Goal: Task Accomplishment & Management: Complete application form

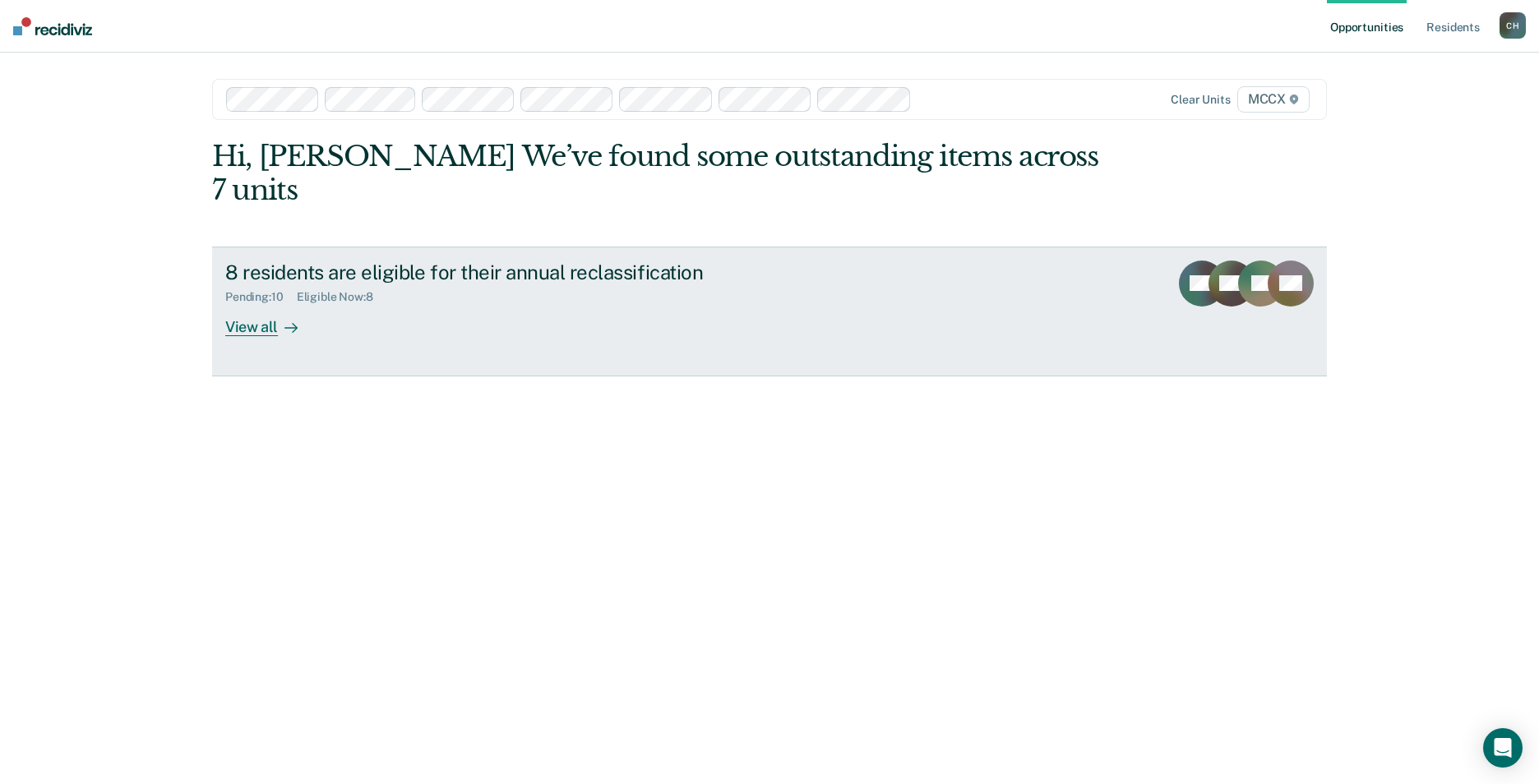
click at [267, 304] on div "View all" at bounding box center [271, 320] width 92 height 32
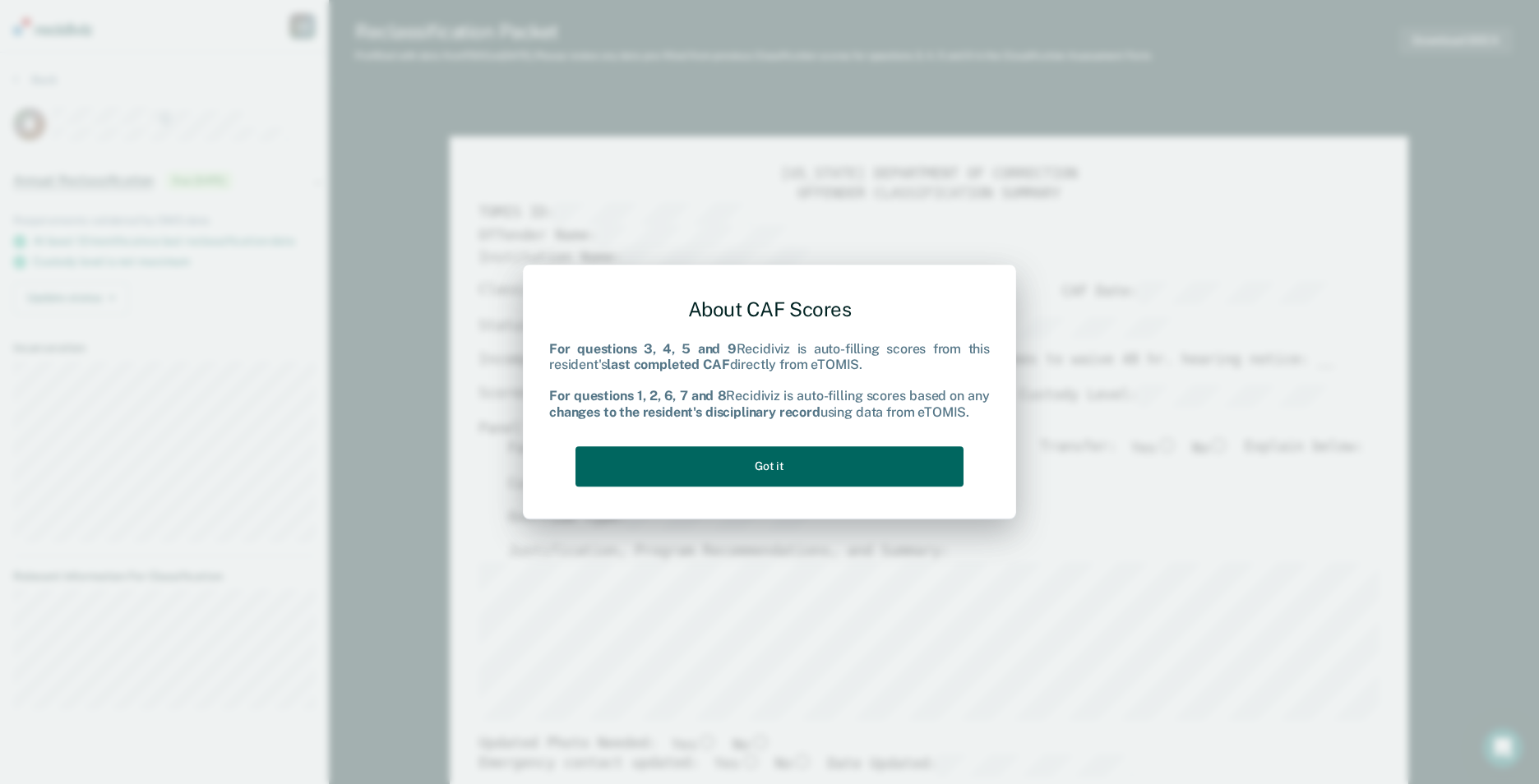
click at [723, 457] on button "Got it" at bounding box center [770, 466] width 388 height 40
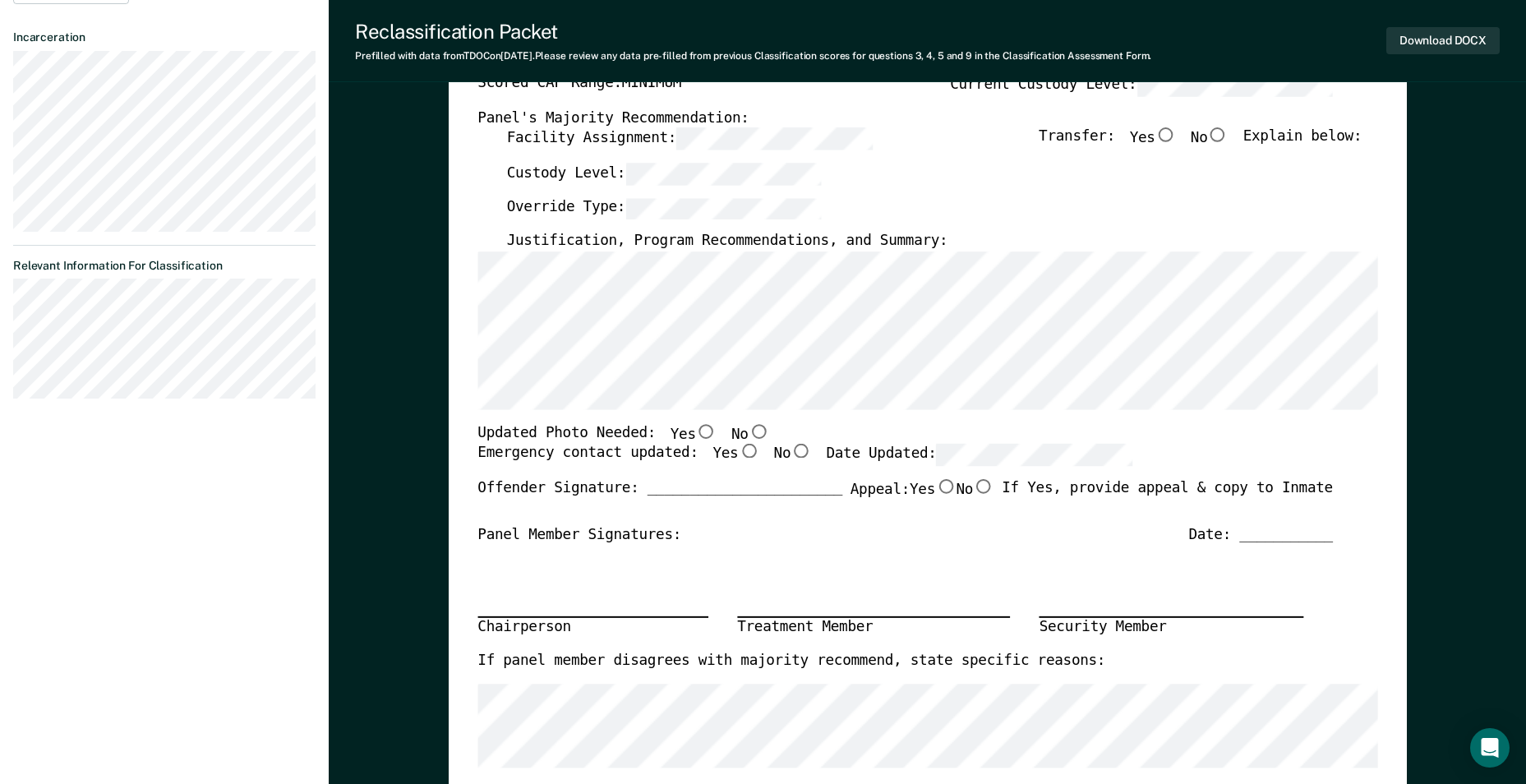
scroll to position [329, 0]
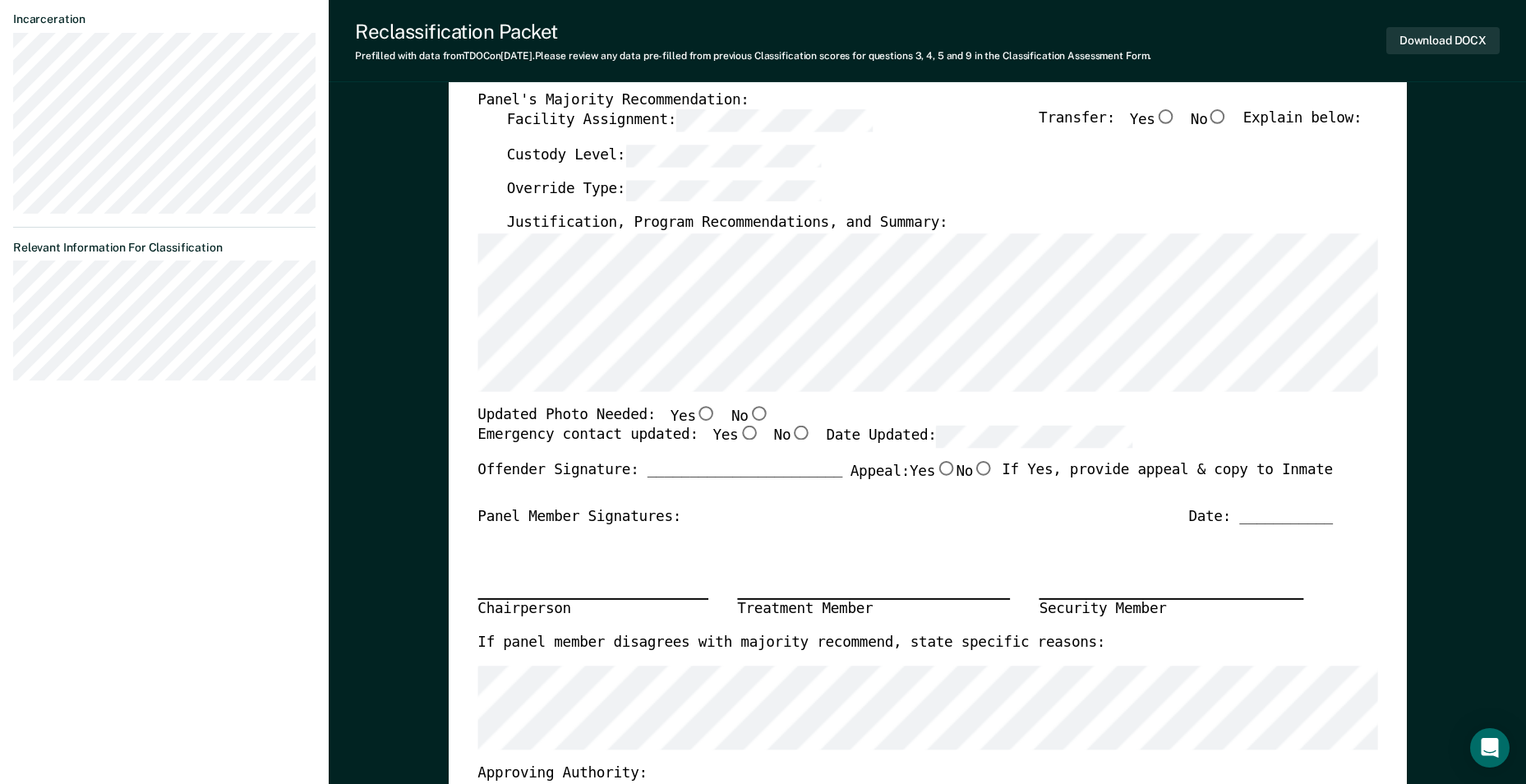
click at [9, 306] on section "Back JJ Annual Reclassification Due [DATE] Requirements validated by OMS data A…" at bounding box center [164, 69] width 329 height 690
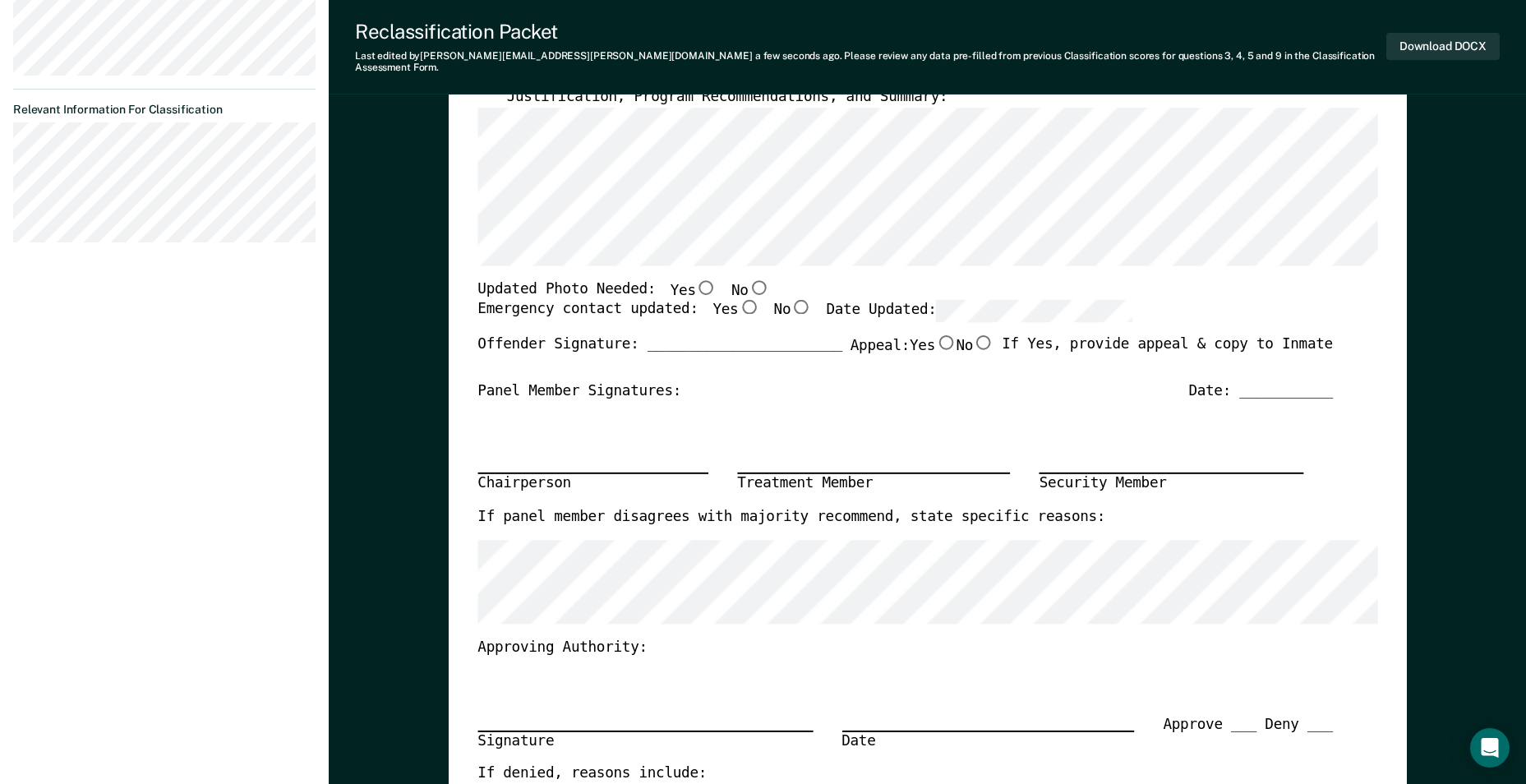
scroll to position [247, 0]
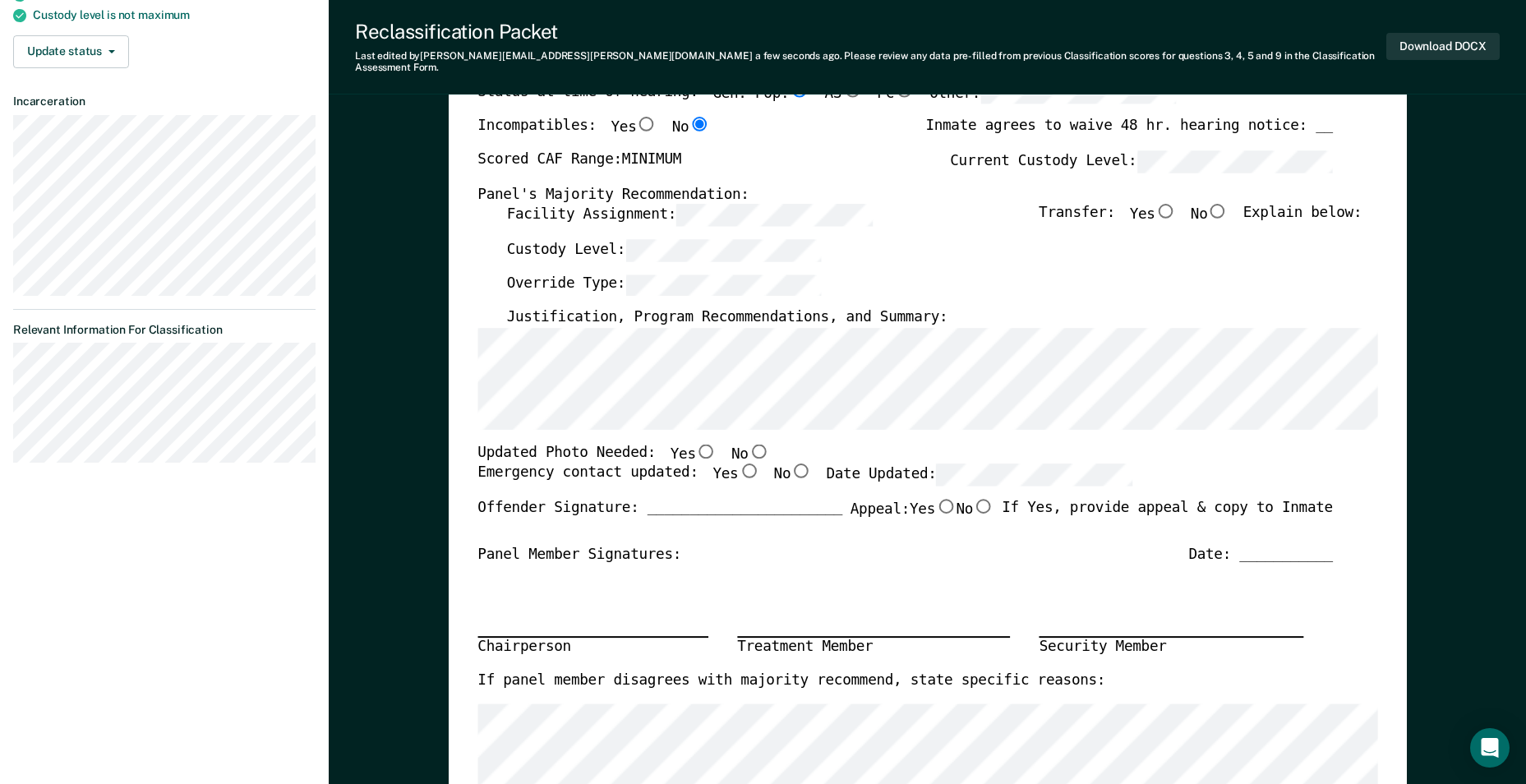
click at [695, 444] on input "Yes" at bounding box center [705, 451] width 21 height 15
type textarea "x"
radio input "true"
drag, startPoint x: 724, startPoint y: 460, endPoint x: 862, endPoint y: 451, distance: 138.3
click at [723, 464] on input "Yes" at bounding box center [748, 471] width 21 height 15
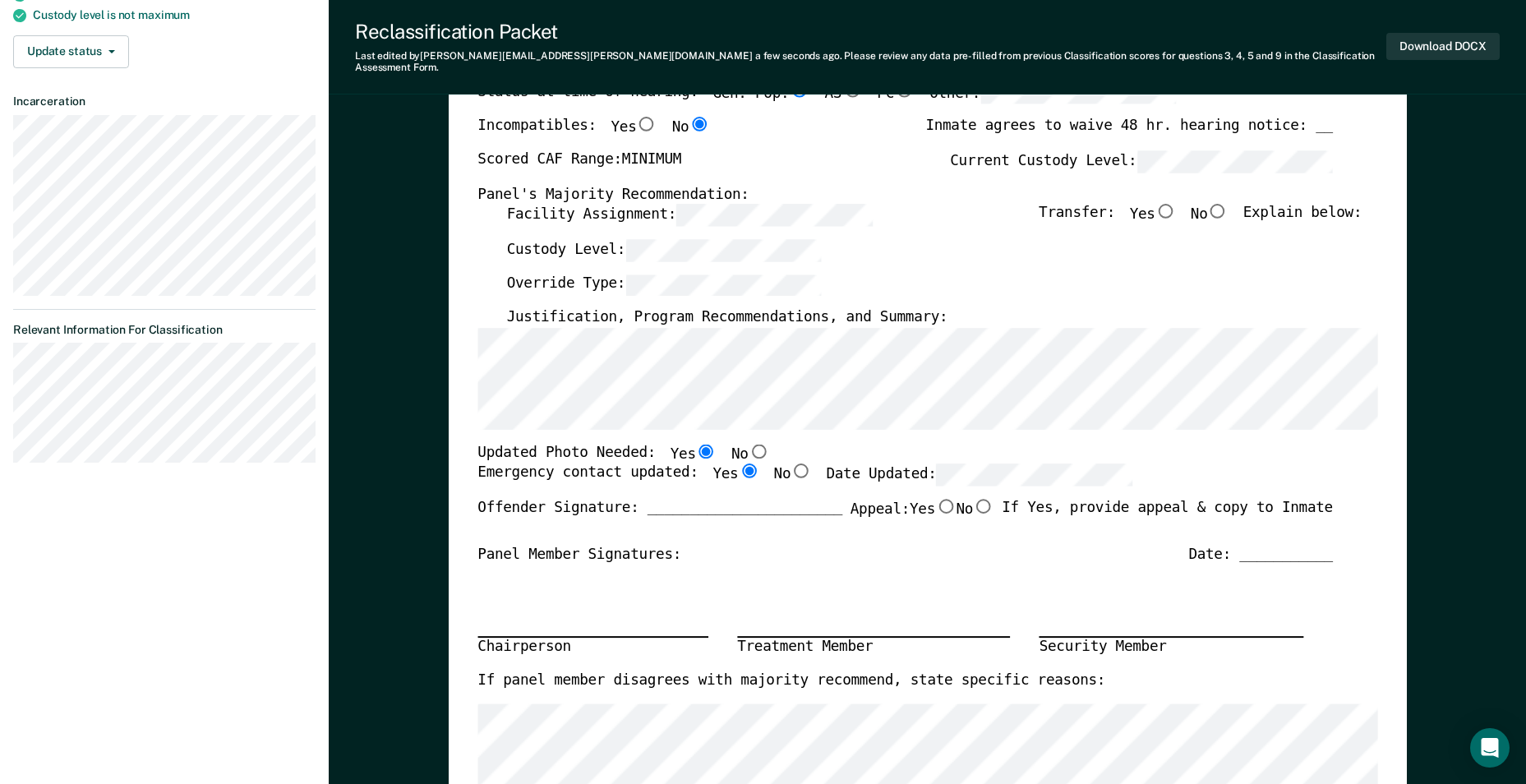
type textarea "x"
radio input "true"
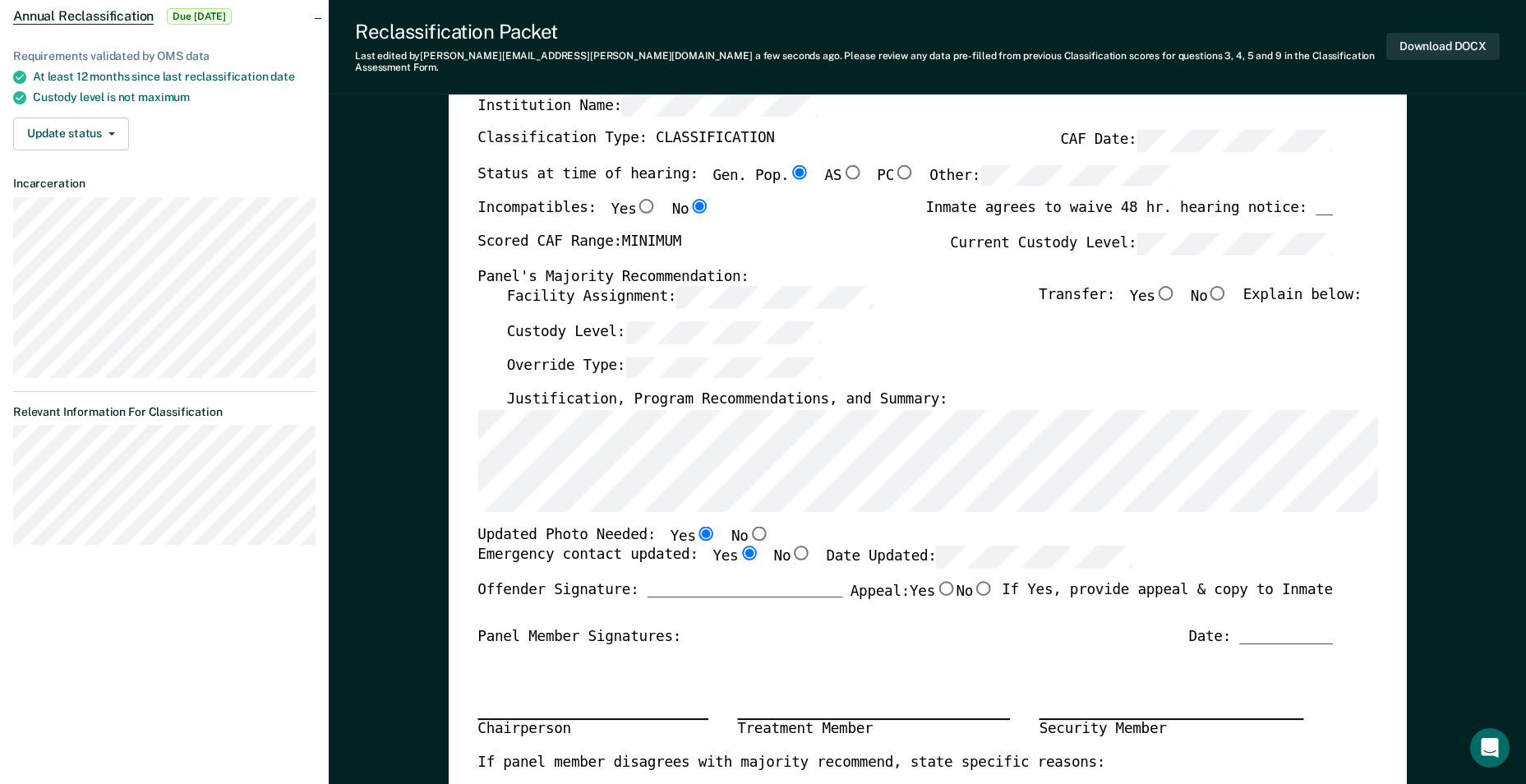
scroll to position [0, 0]
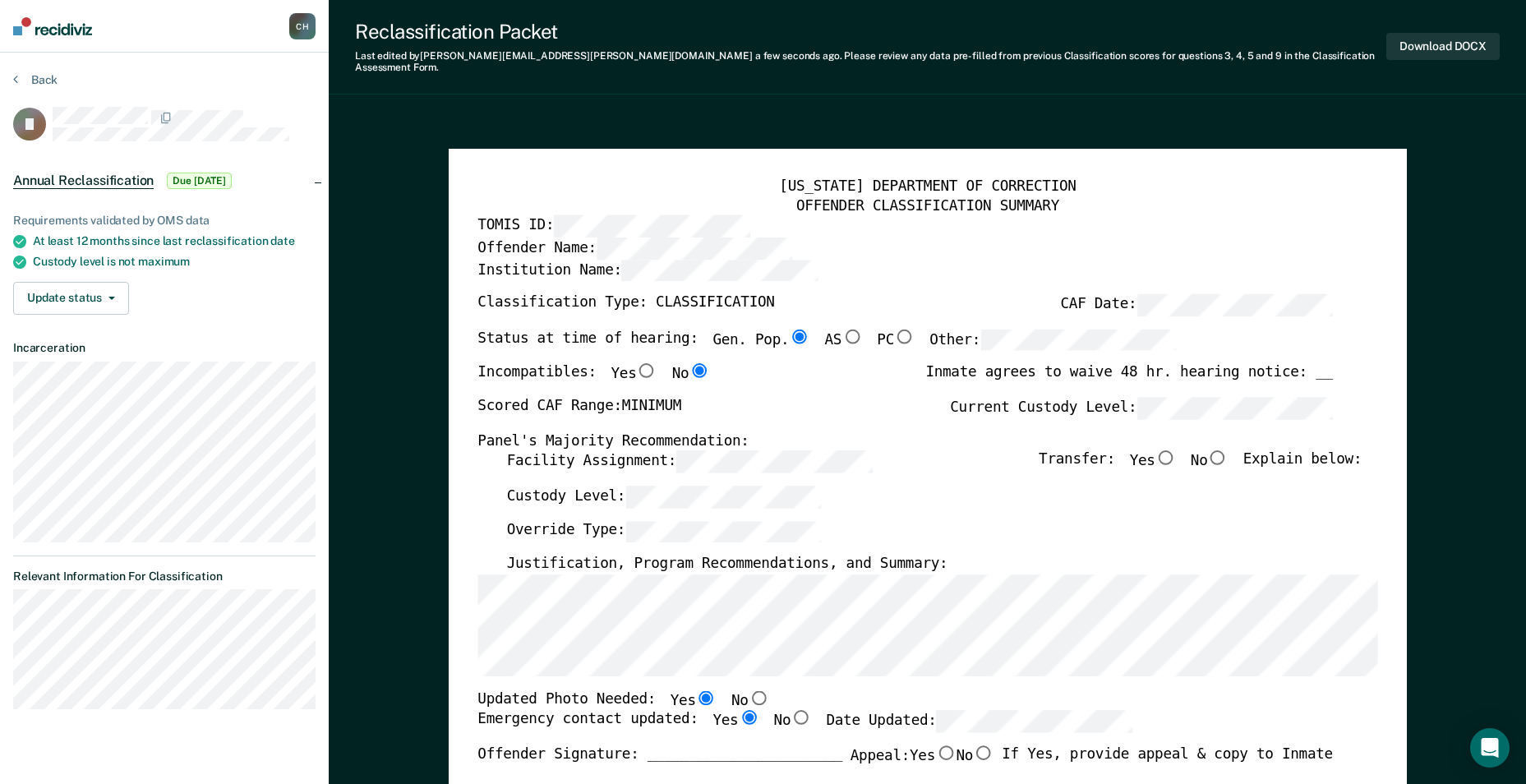
click at [723, 450] on input "No" at bounding box center [1217, 458] width 21 height 15
type textarea "x"
radio input "true"
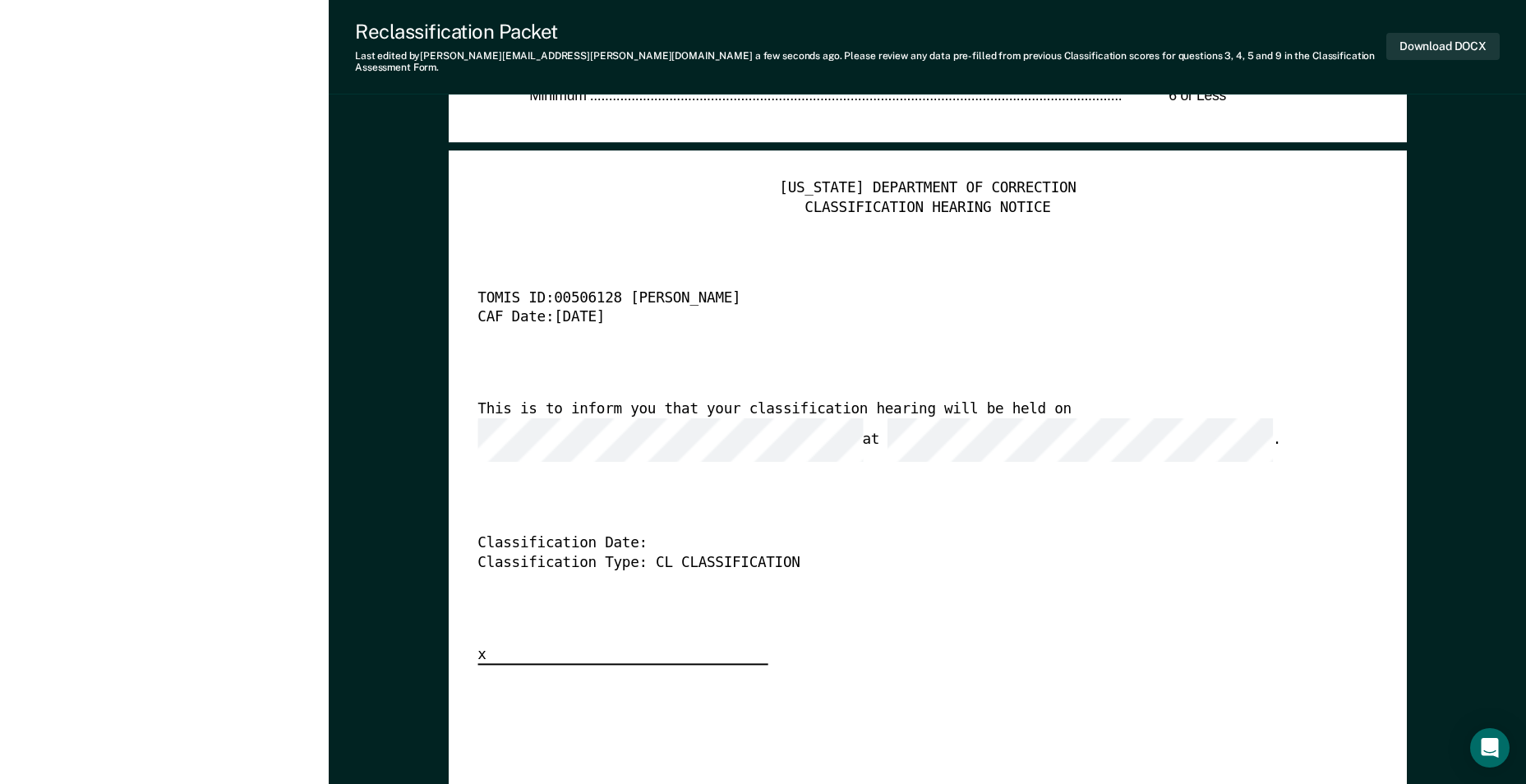
scroll to position [3945, 0]
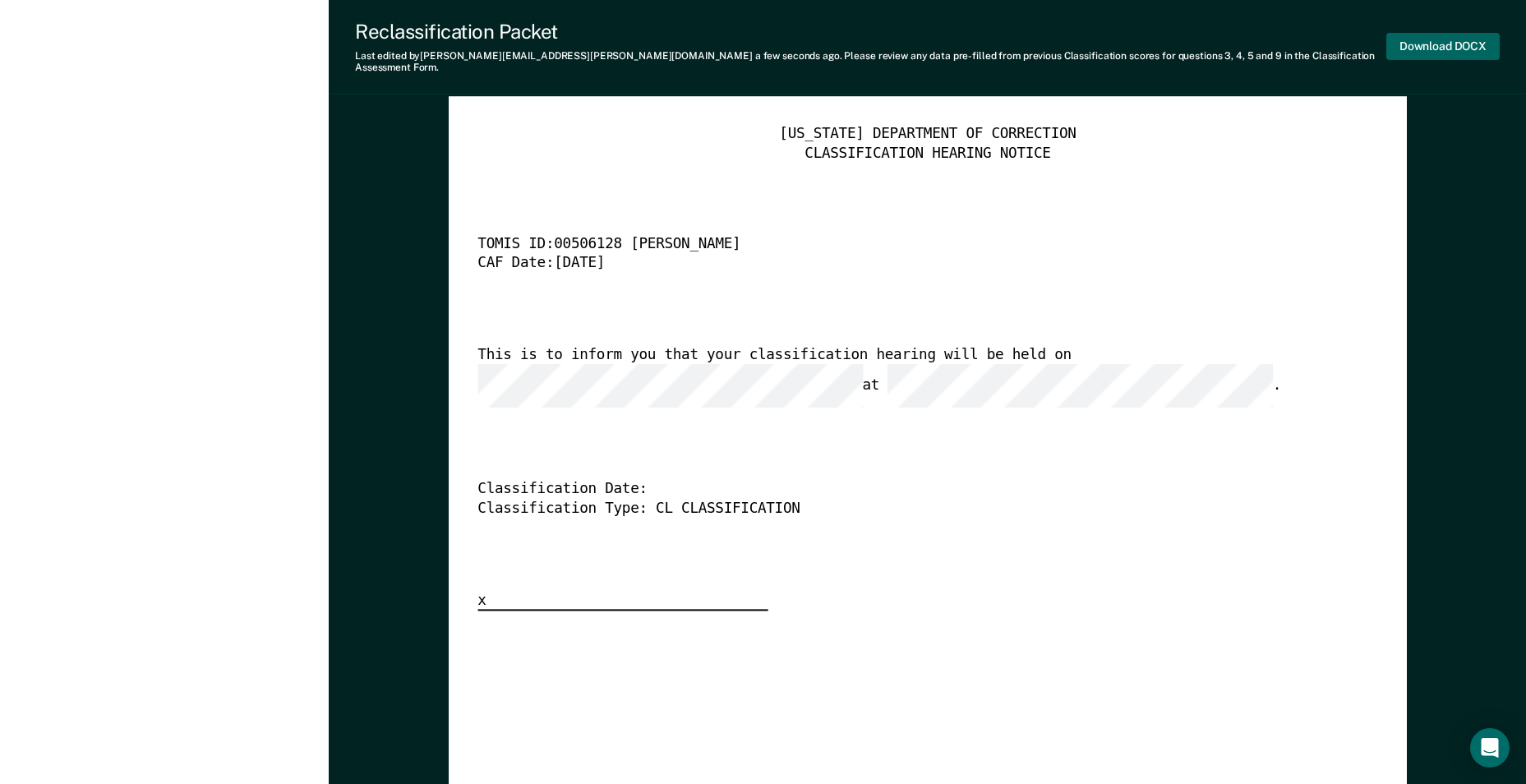
click at [723, 37] on button "Download DOCX" at bounding box center [1443, 47] width 113 height 27
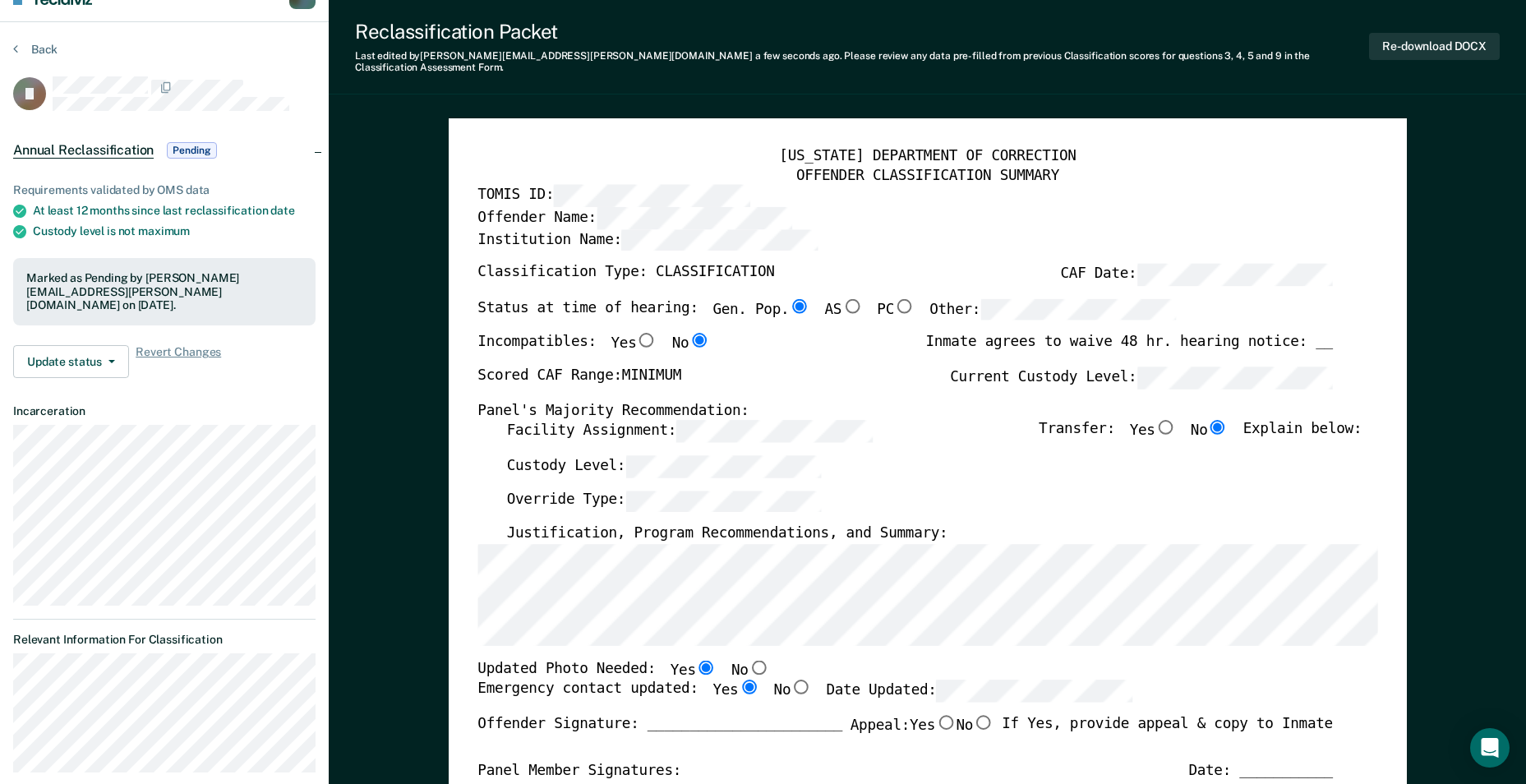
scroll to position [0, 0]
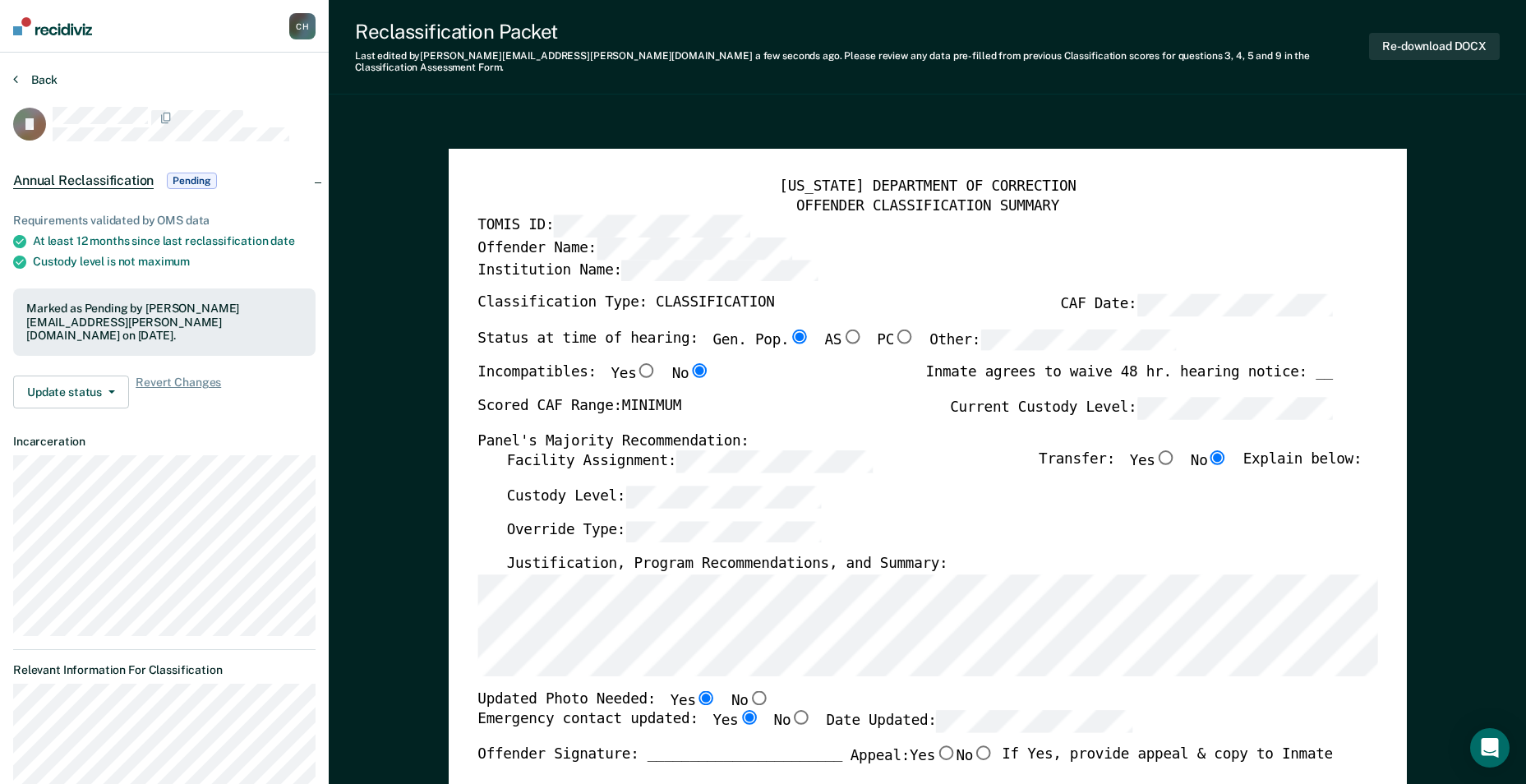
click at [40, 78] on button "Back" at bounding box center [35, 79] width 45 height 15
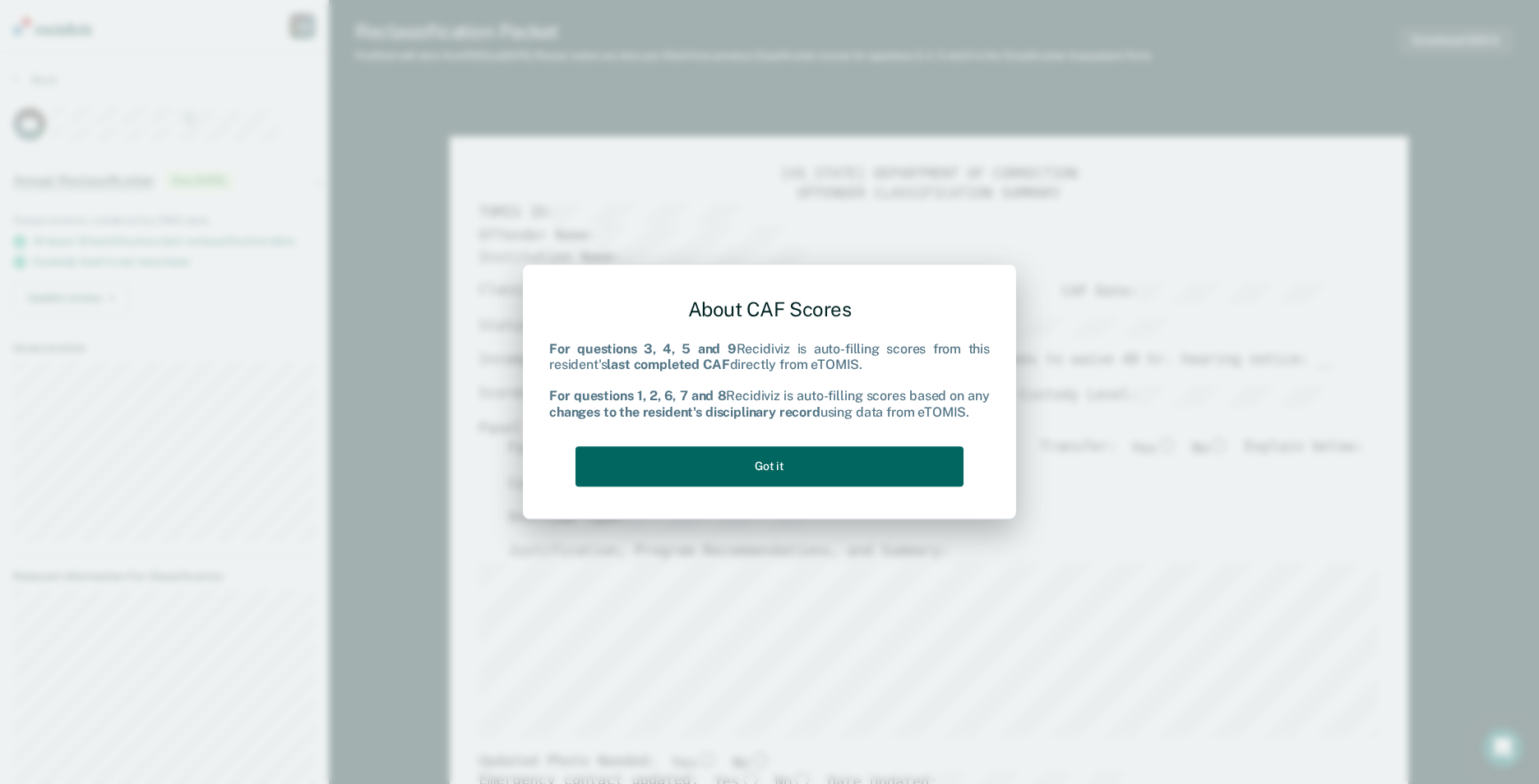
click at [723, 467] on button "Got it" at bounding box center [770, 466] width 388 height 40
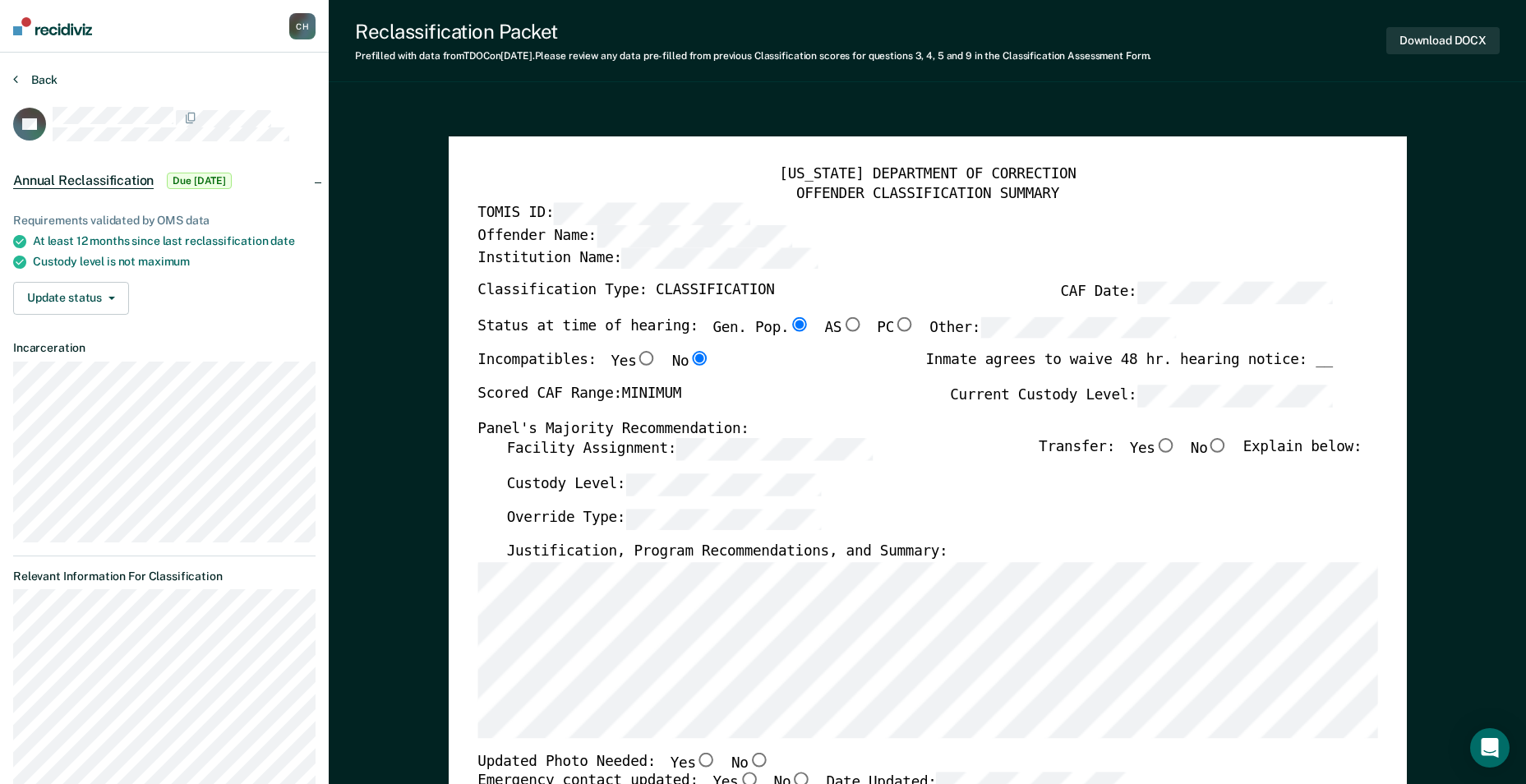
click at [38, 73] on button "Back" at bounding box center [35, 79] width 45 height 15
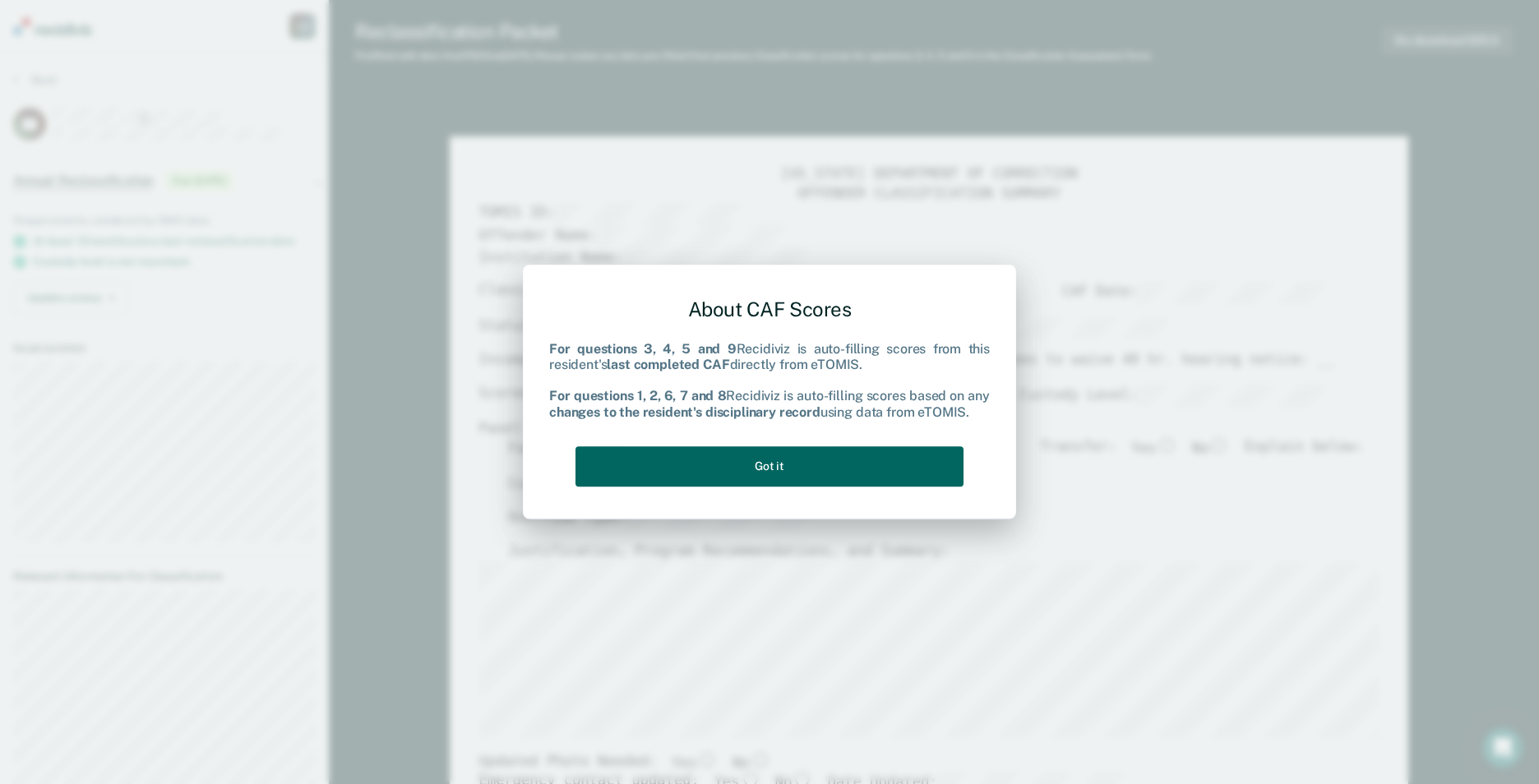
drag, startPoint x: 944, startPoint y: 482, endPoint x: 524, endPoint y: 256, distance: 476.9
click at [723, 482] on button "Got it" at bounding box center [770, 466] width 388 height 40
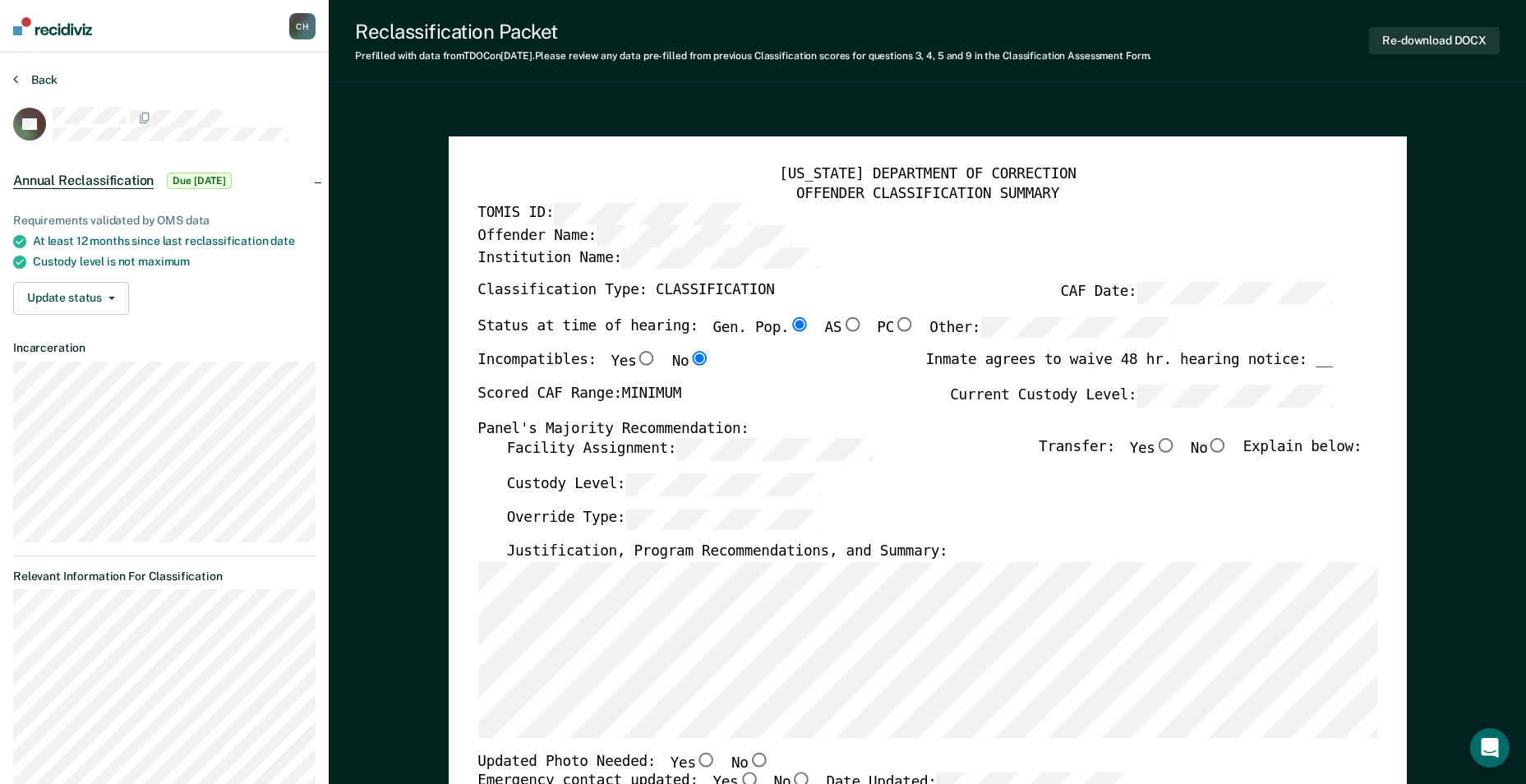
click at [47, 86] on button "Back" at bounding box center [35, 79] width 45 height 15
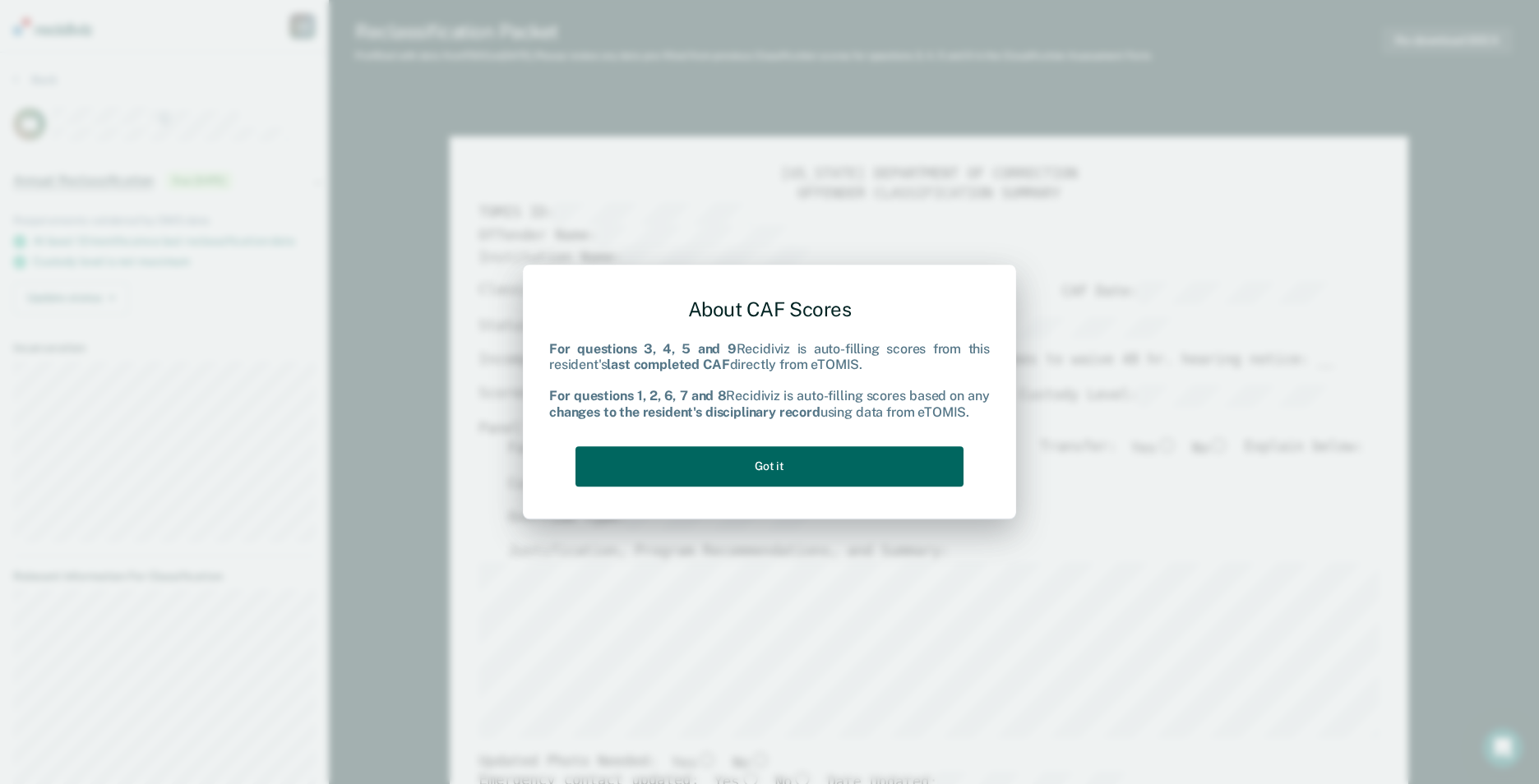
drag, startPoint x: 830, startPoint y: 461, endPoint x: 617, endPoint y: 384, distance: 226.5
click at [723, 462] on button "Got it" at bounding box center [770, 466] width 388 height 40
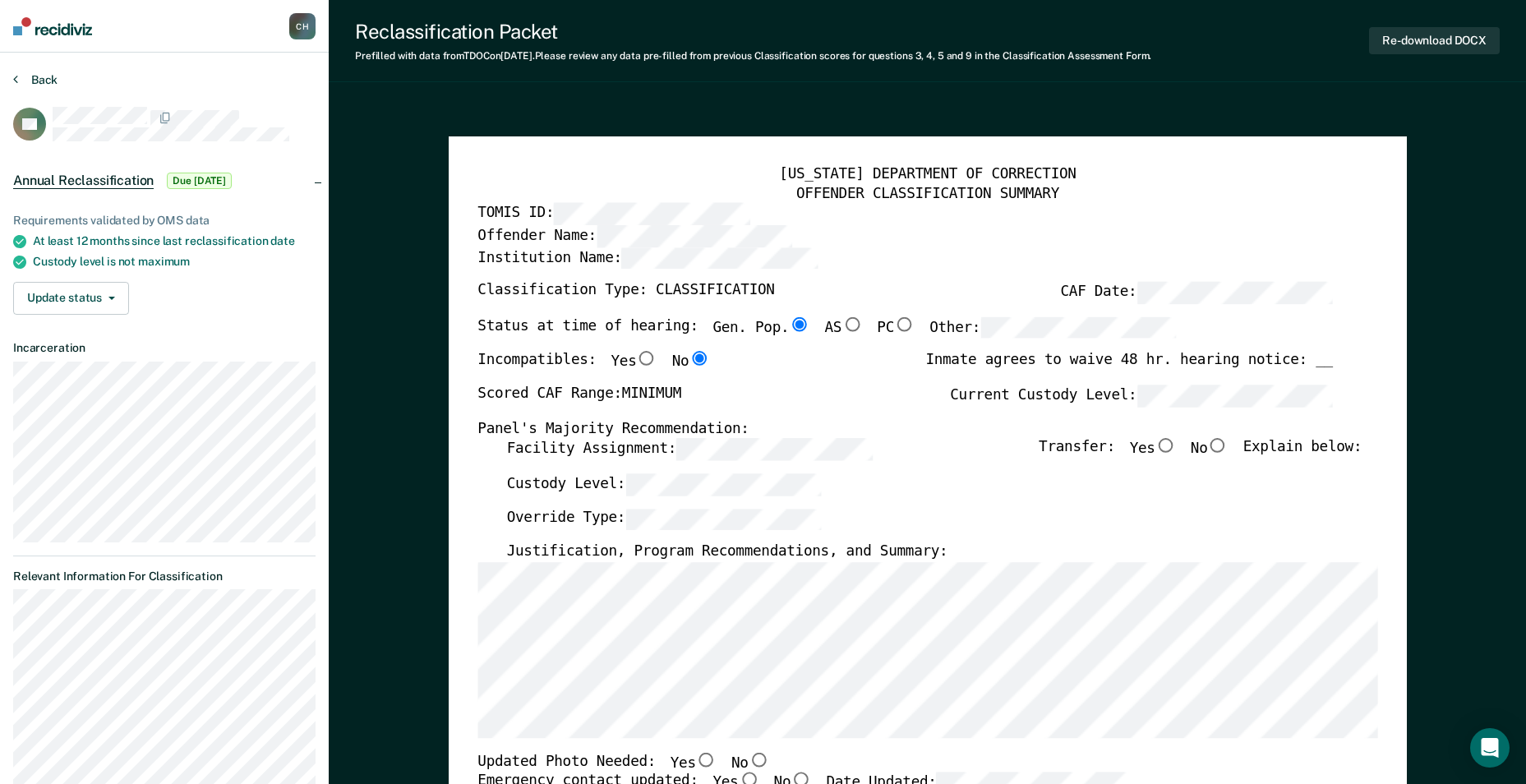
click at [48, 76] on button "Back" at bounding box center [35, 79] width 45 height 15
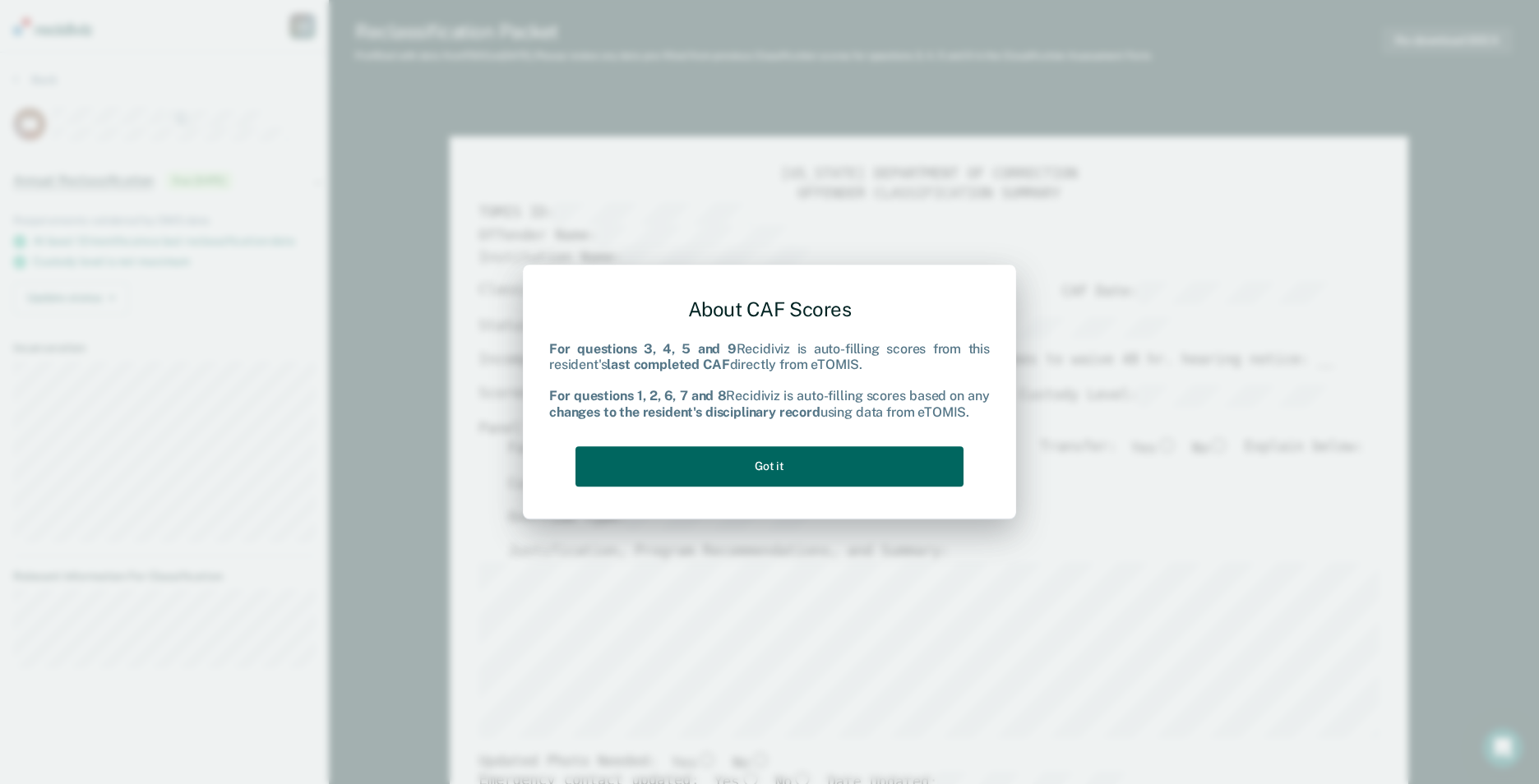
drag, startPoint x: 939, startPoint y: 458, endPoint x: 829, endPoint y: 418, distance: 117.0
click at [723, 461] on button "Got it" at bounding box center [770, 466] width 388 height 40
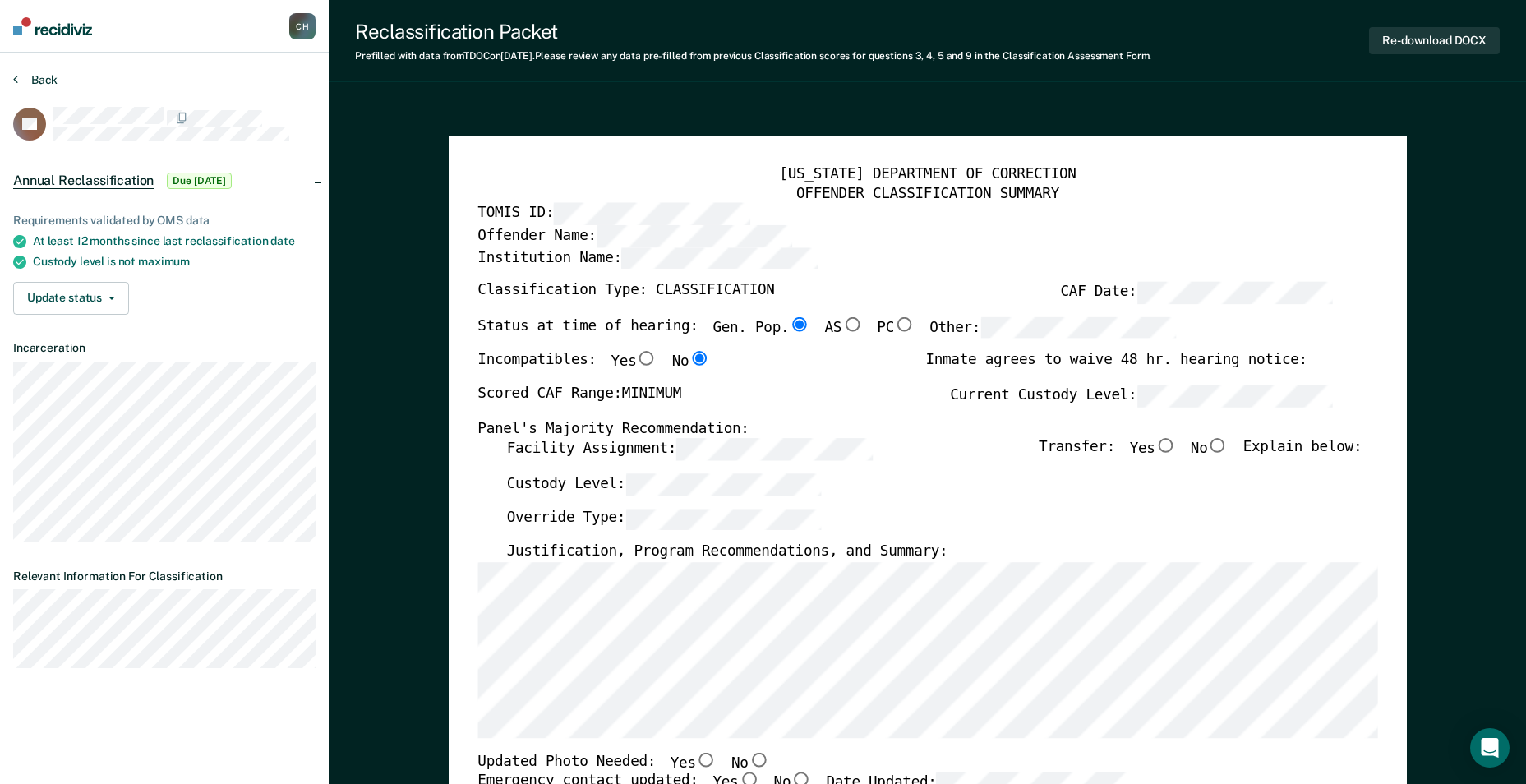
click at [28, 80] on button "Back" at bounding box center [35, 79] width 45 height 15
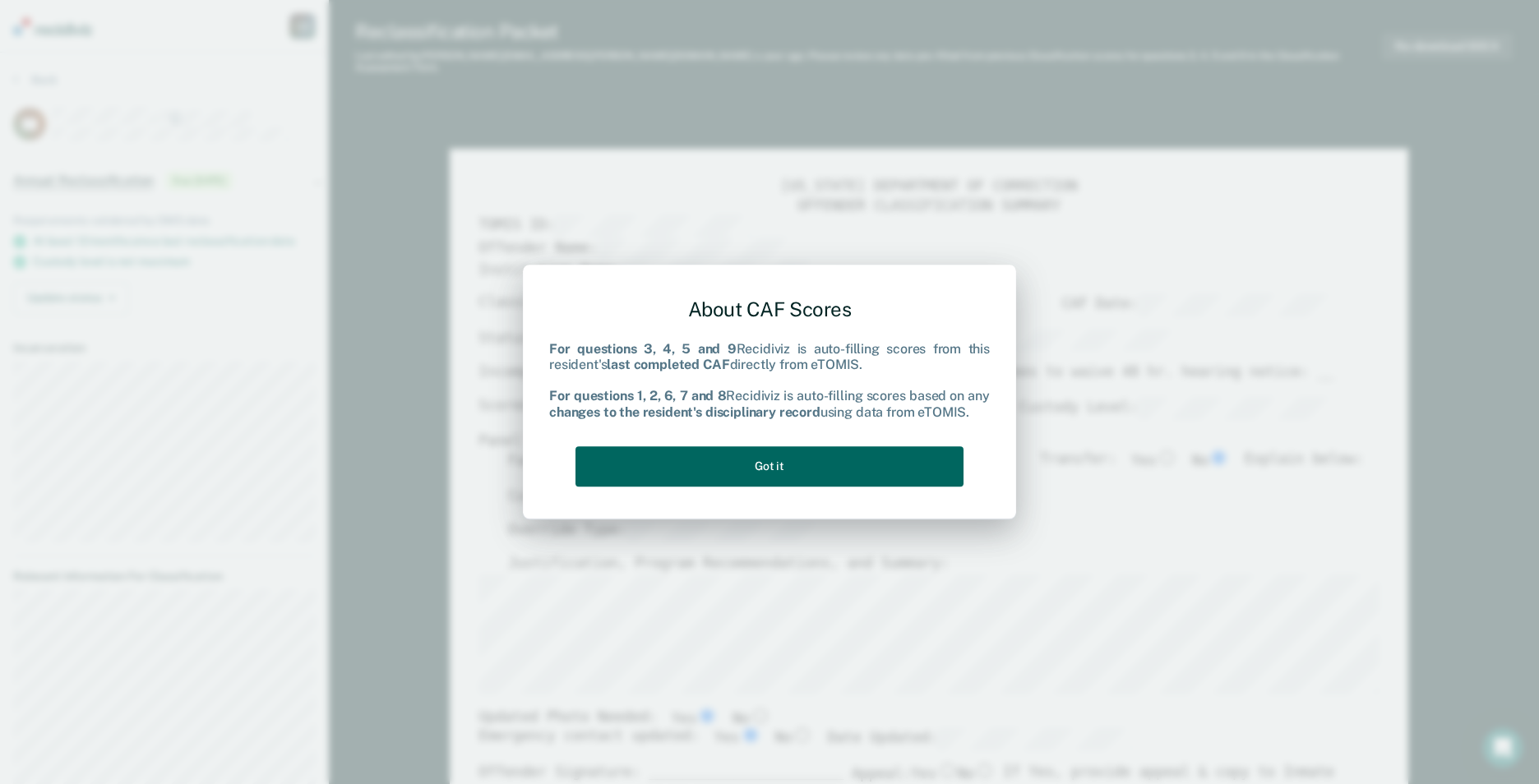
click at [723, 473] on button "Got it" at bounding box center [770, 466] width 388 height 40
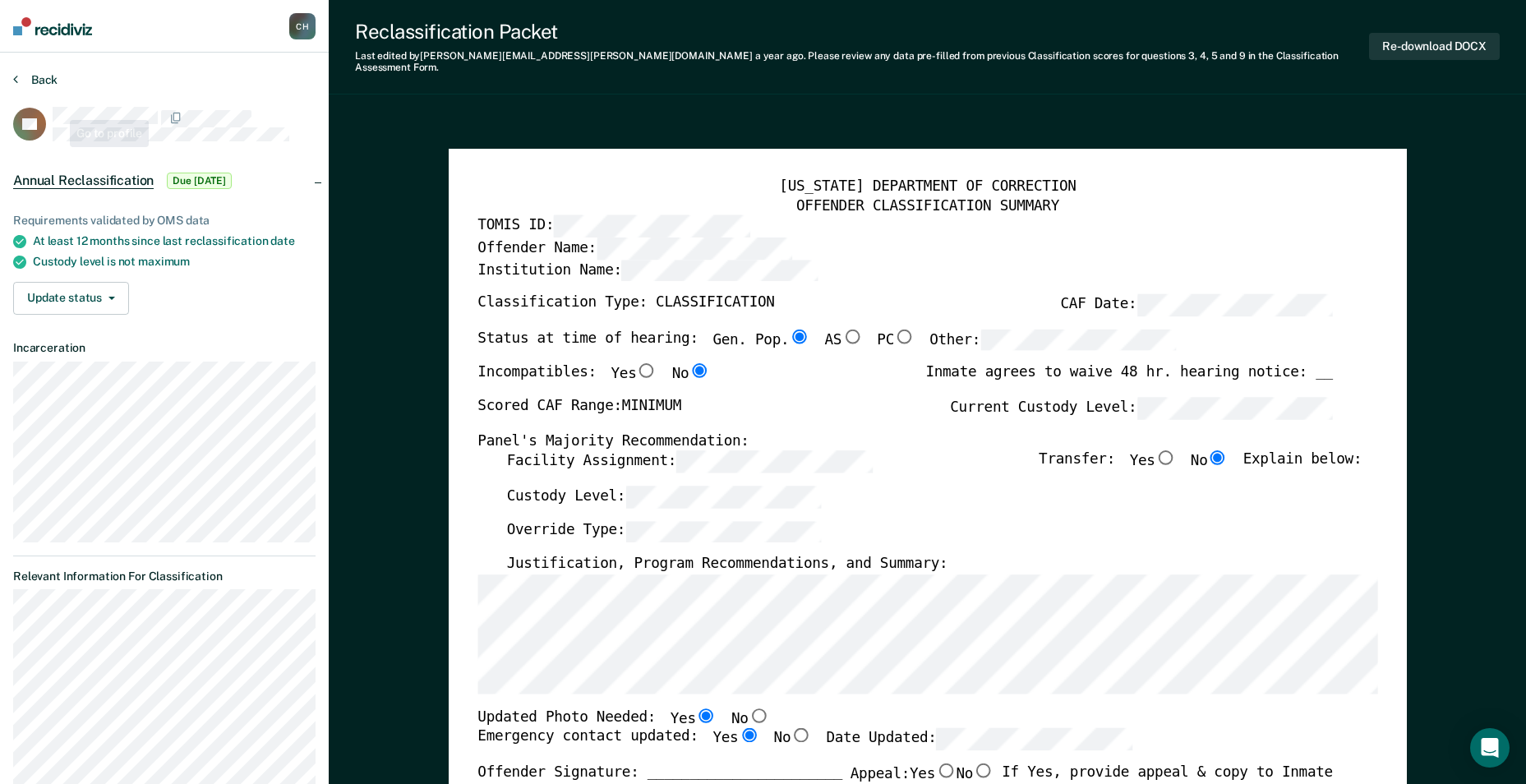
click at [33, 78] on button "Back" at bounding box center [35, 79] width 45 height 15
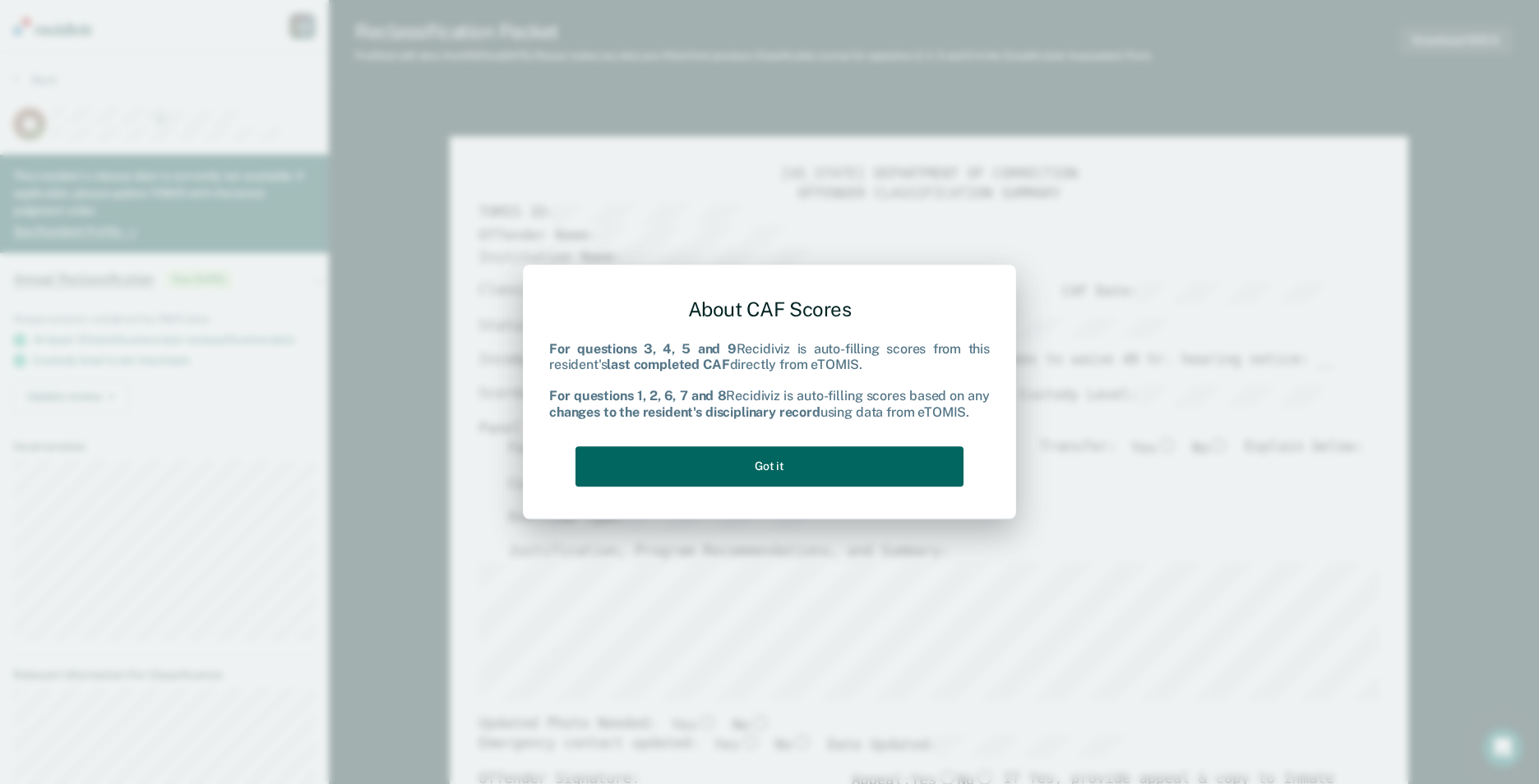
click at [723, 452] on button "Got it" at bounding box center [770, 466] width 388 height 40
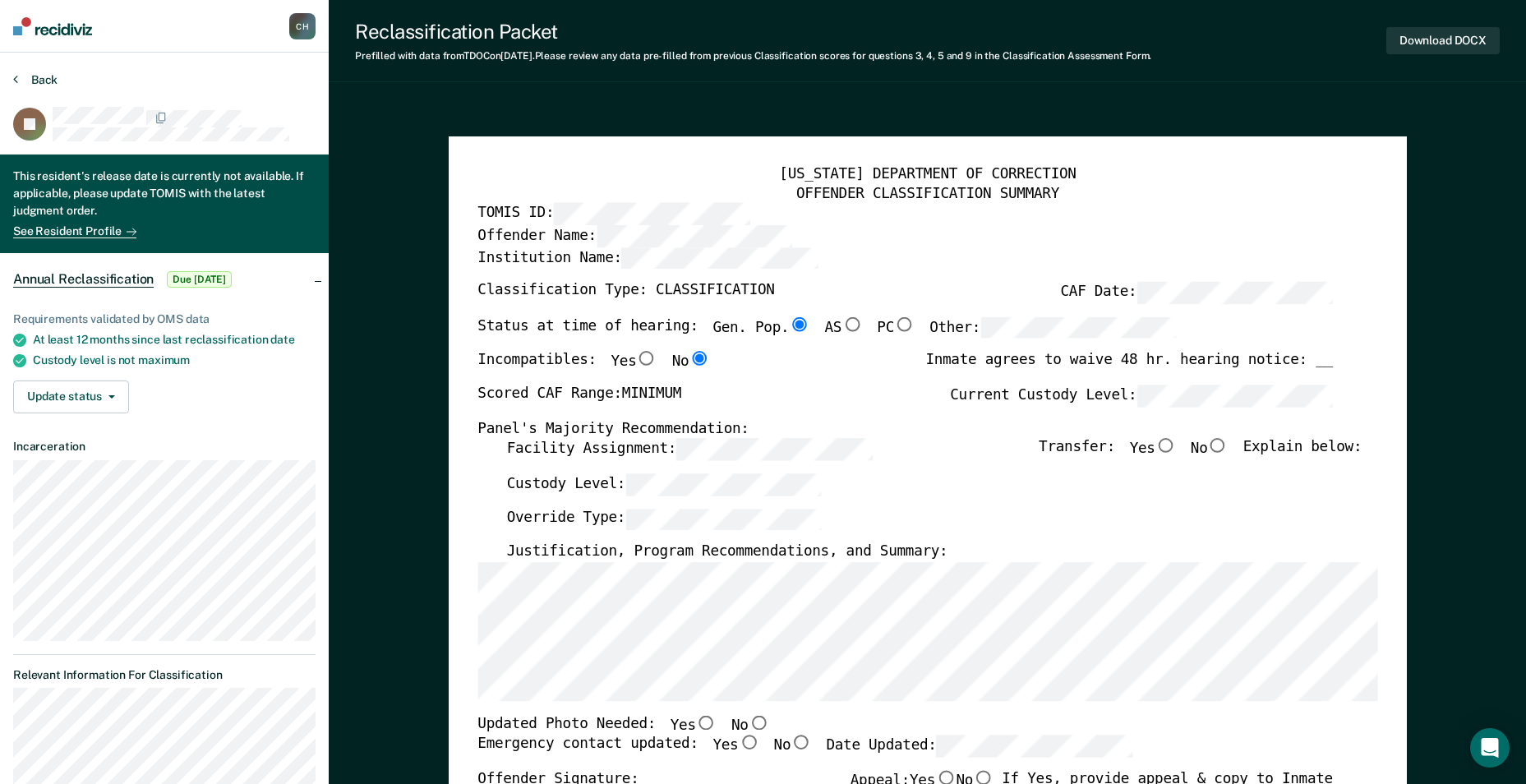
click at [38, 78] on button "Back" at bounding box center [35, 79] width 45 height 15
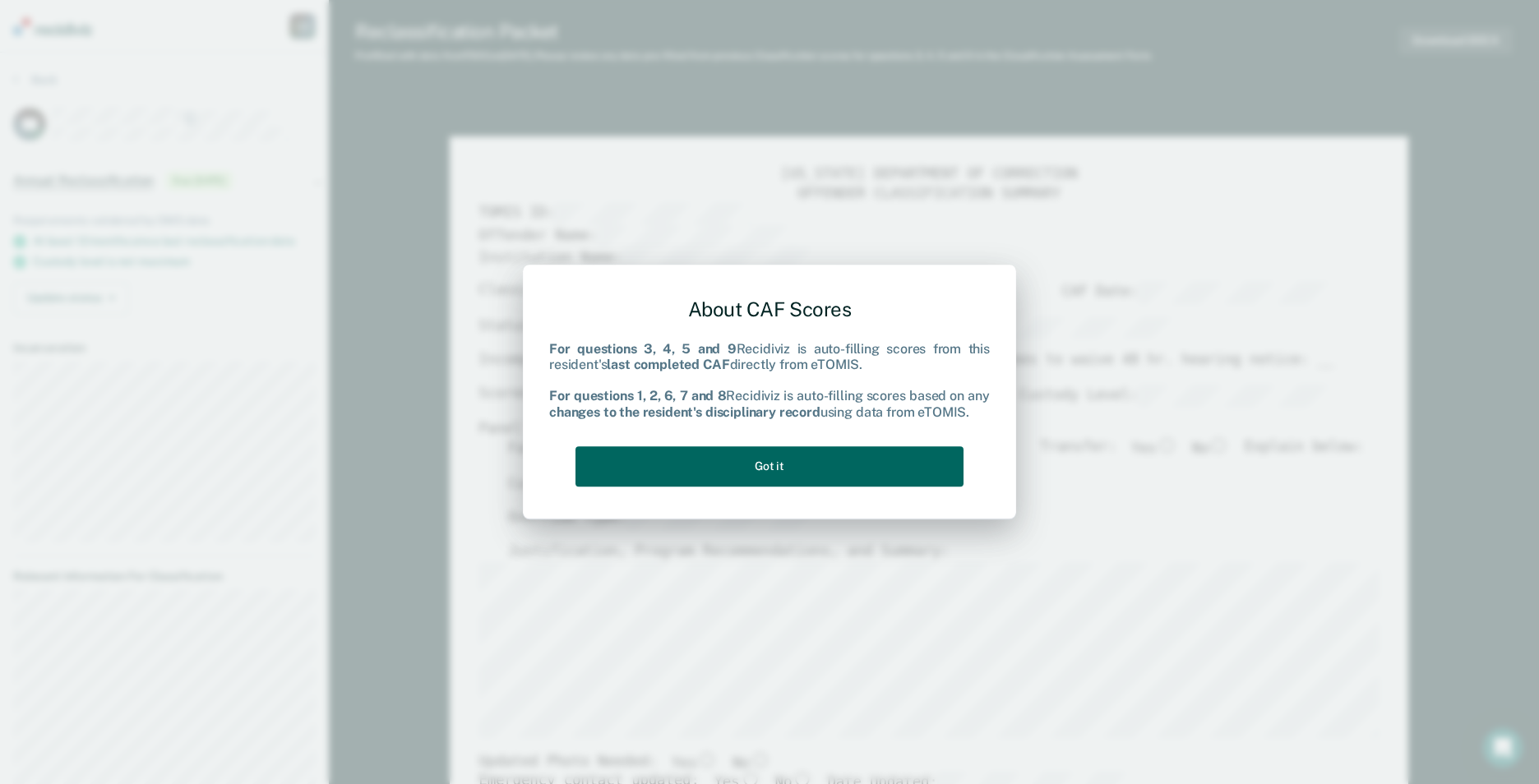
click at [723, 486] on button "Got it" at bounding box center [770, 466] width 388 height 40
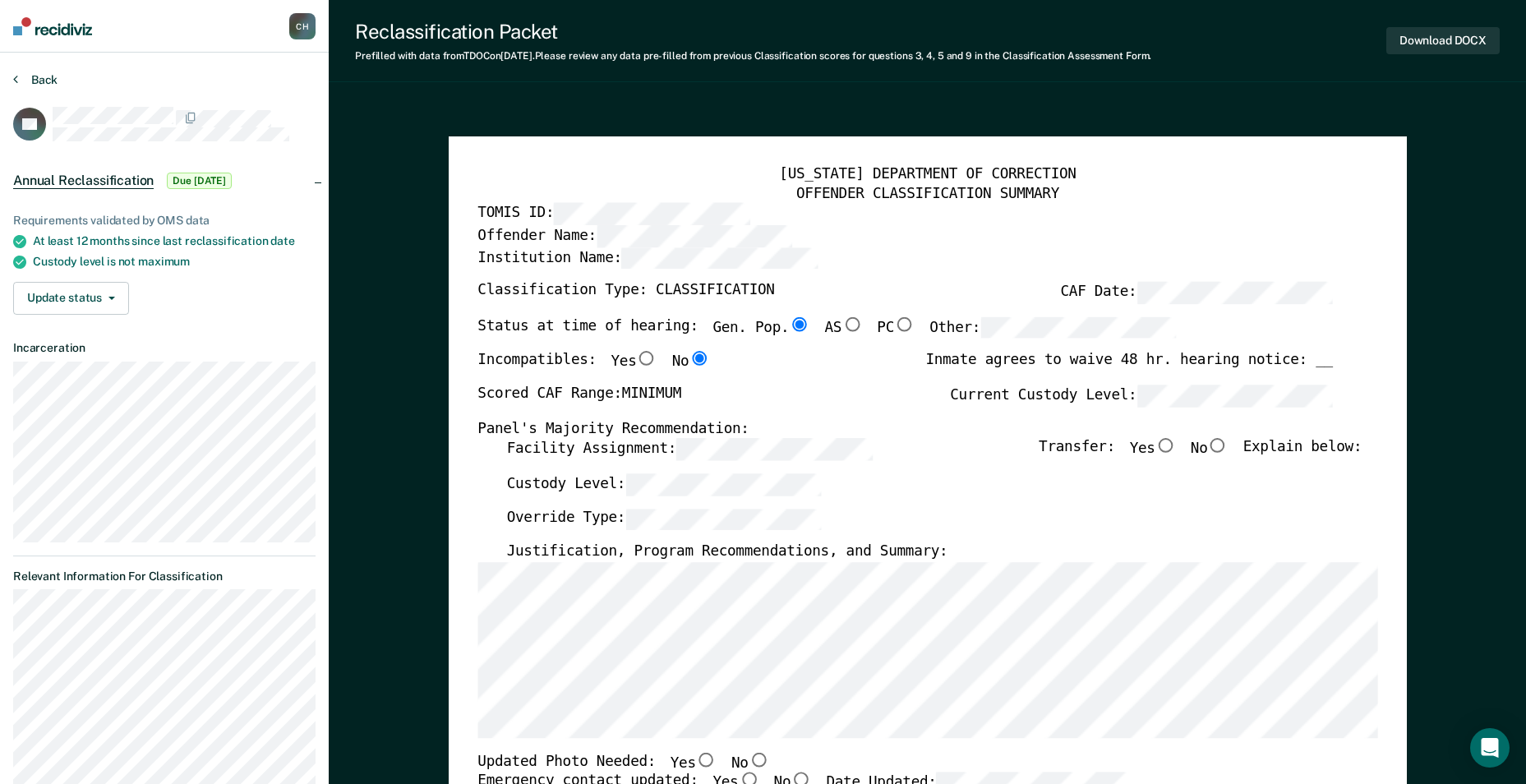
click at [45, 85] on button "Back" at bounding box center [35, 79] width 45 height 15
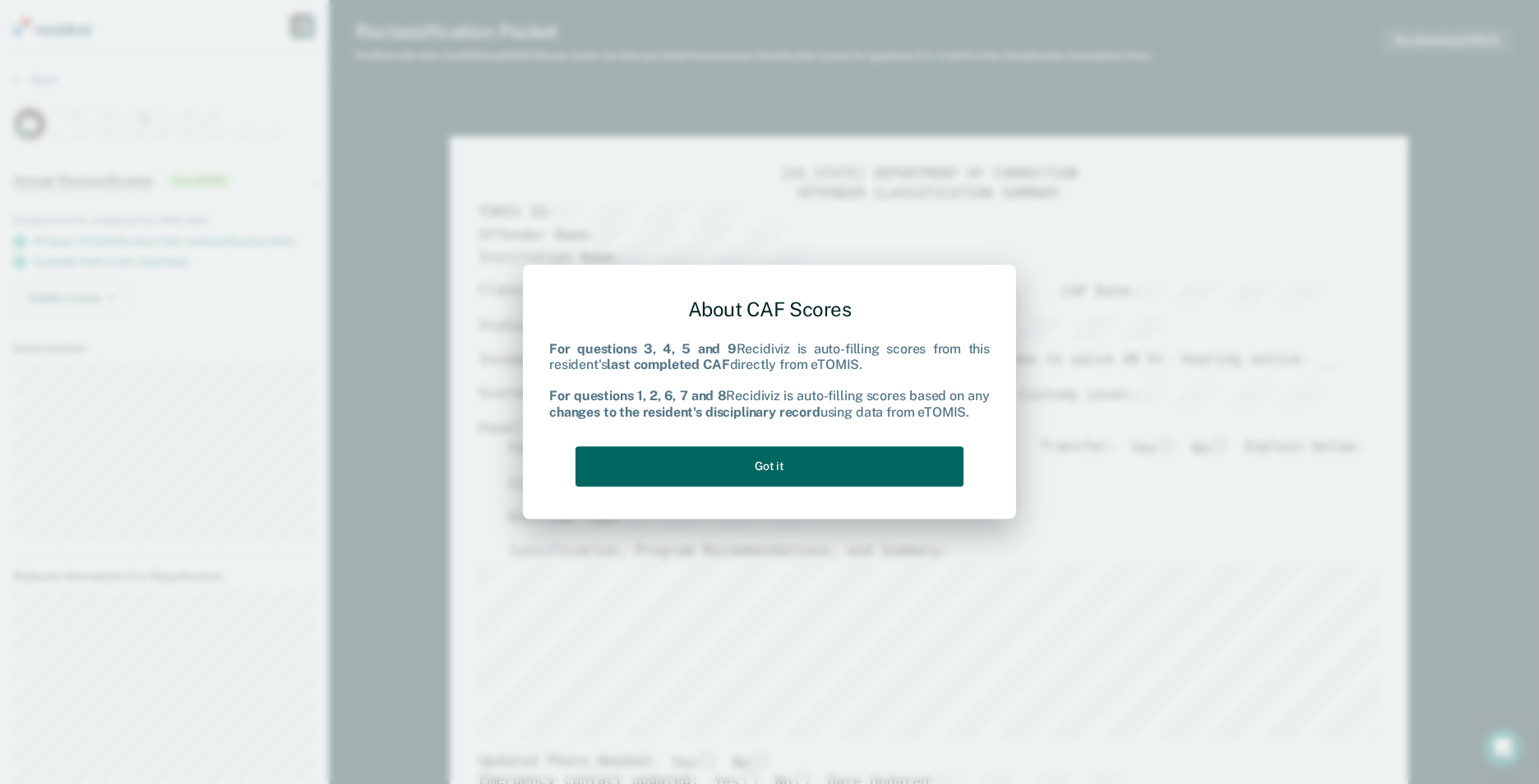
click at [723, 465] on button "Got it" at bounding box center [770, 466] width 388 height 40
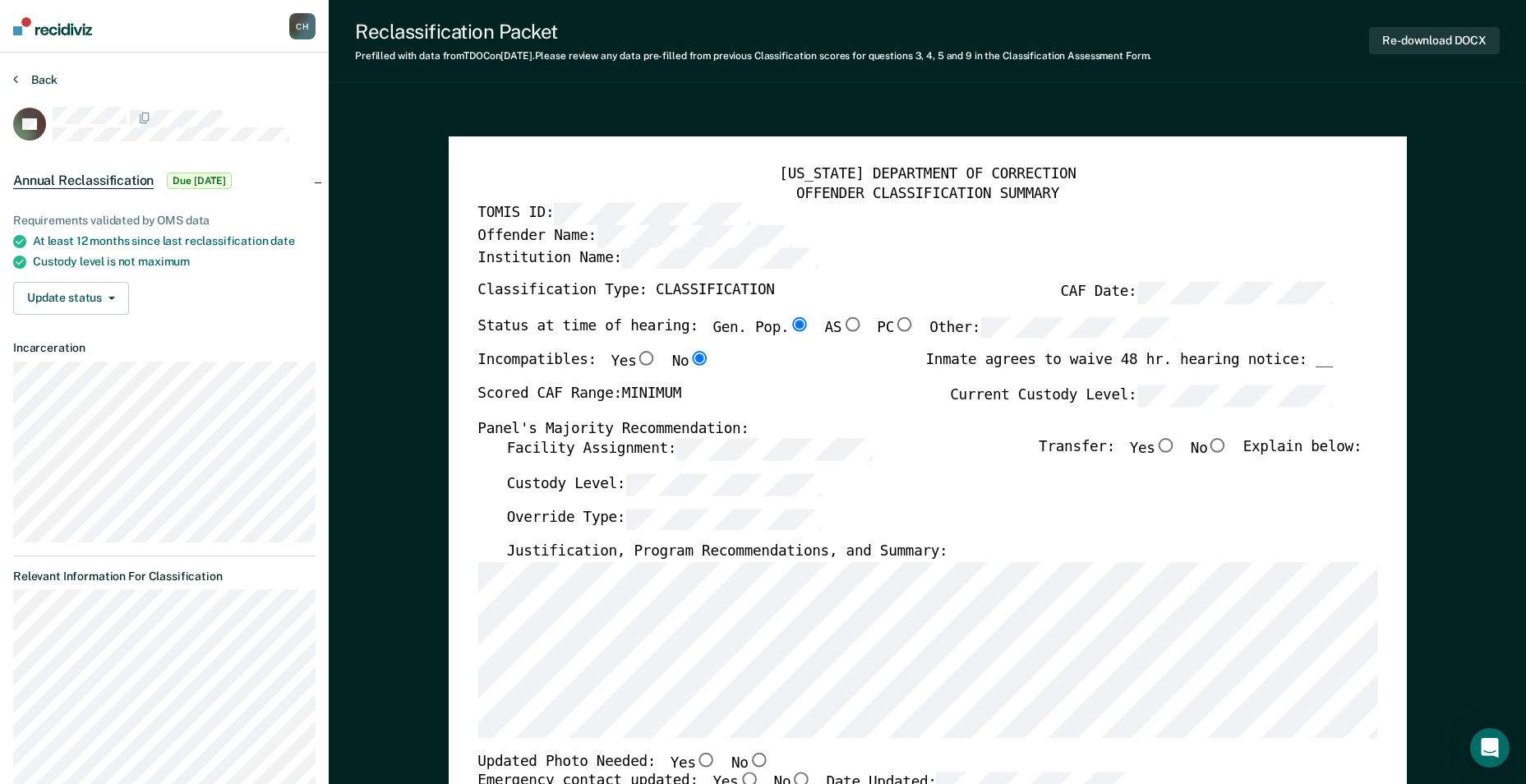
click at [28, 75] on button "Back" at bounding box center [35, 79] width 45 height 15
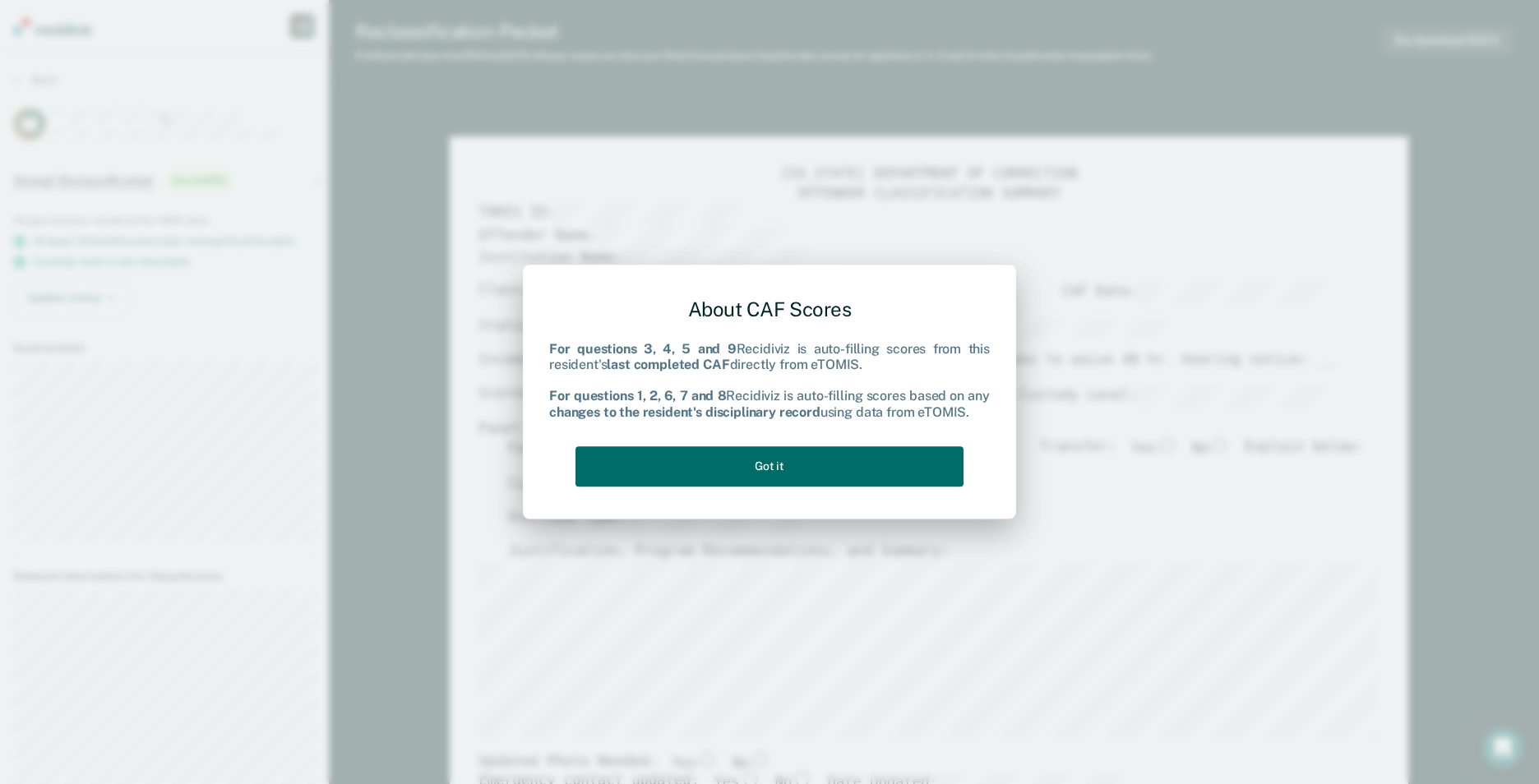
type textarea "x"
click at [681, 461] on button "Got it" at bounding box center [770, 466] width 388 height 40
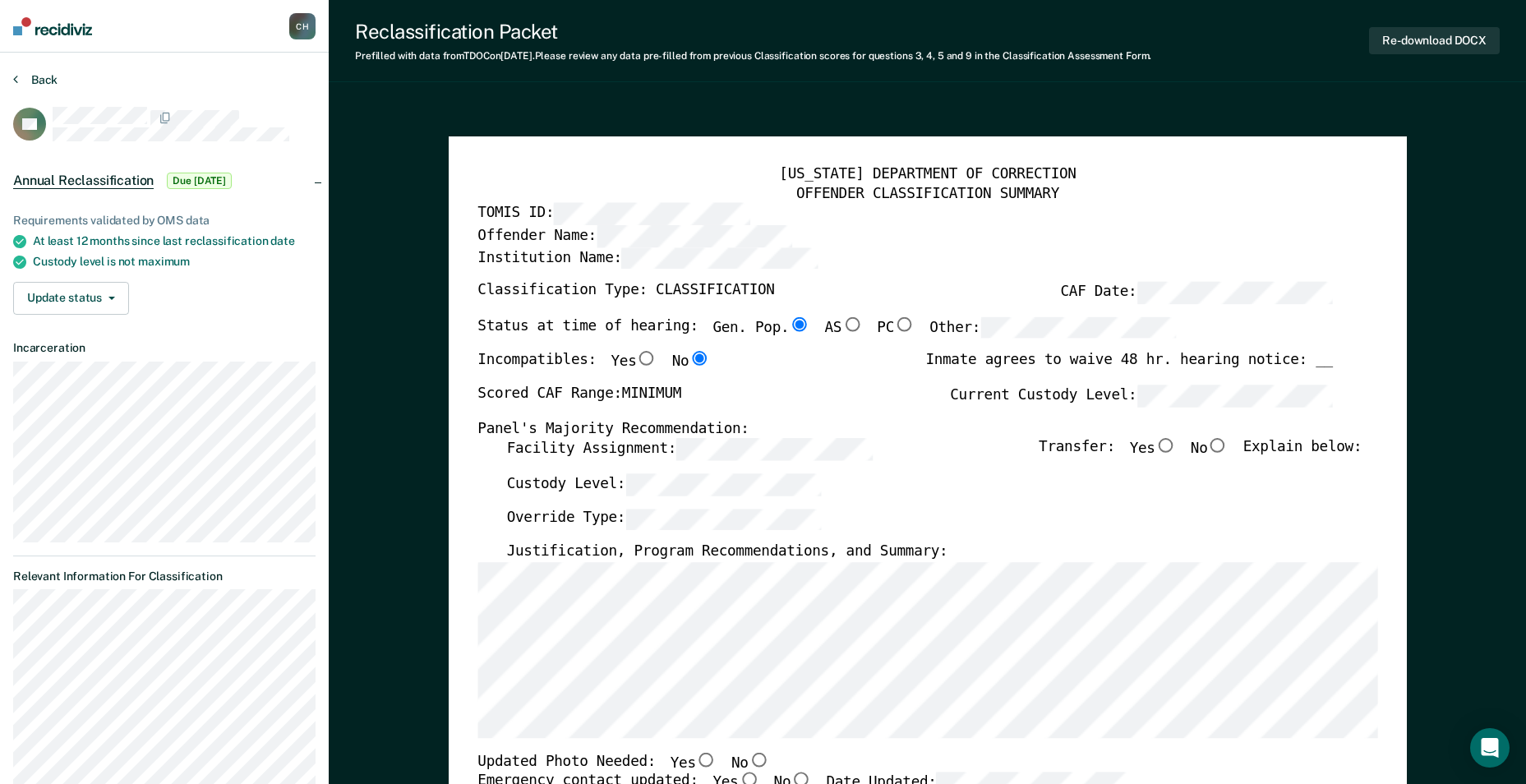
click at [34, 77] on button "Back" at bounding box center [35, 79] width 45 height 15
